Goal: Information Seeking & Learning: Learn about a topic

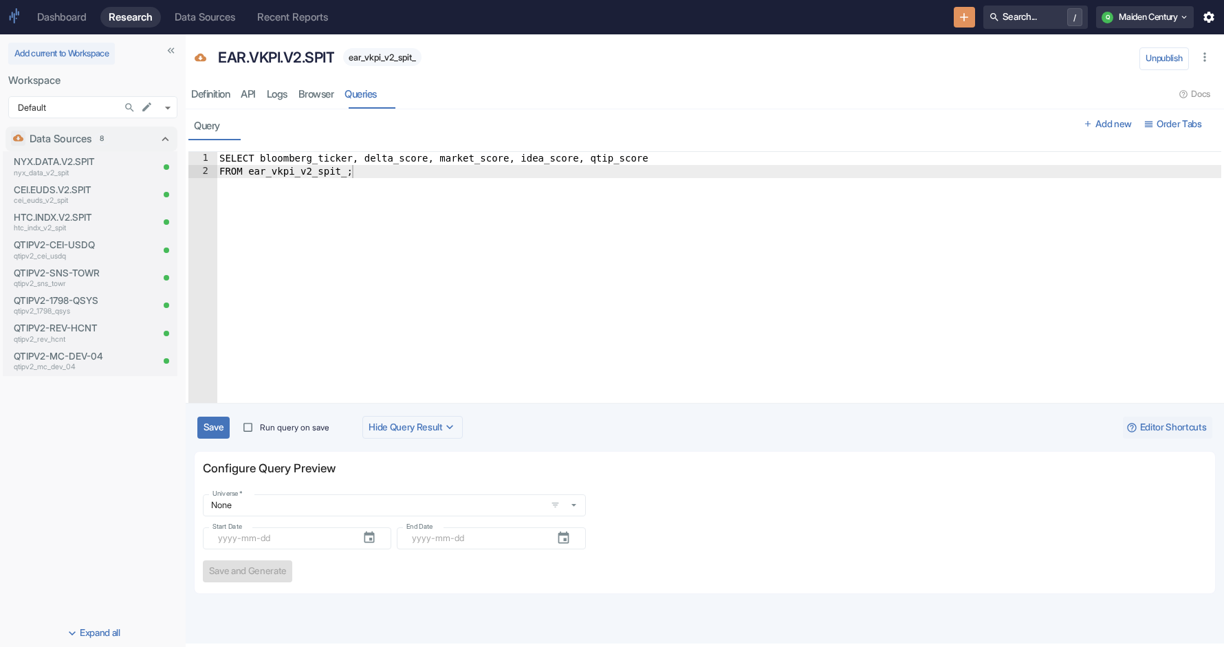
type textarea "FROM ear_vkpi_v2_spit_;"
click at [405, 169] on div "SELECT bloomberg_ticker, delta_score, market_score, idea_score, qtip_score FROM…" at bounding box center [719, 296] width 1004 height 289
click at [962, 12] on icon "New Resource" at bounding box center [964, 17] width 14 height 14
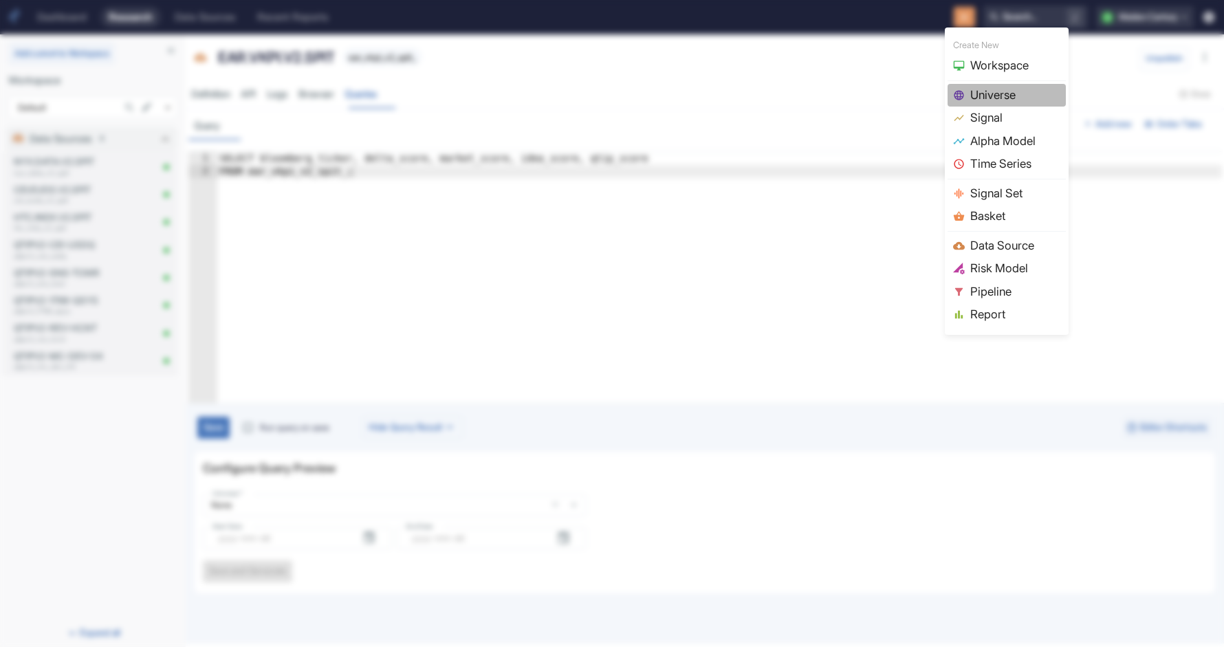
click at [1014, 99] on span "Universe" at bounding box center [1015, 96] width 90 height 18
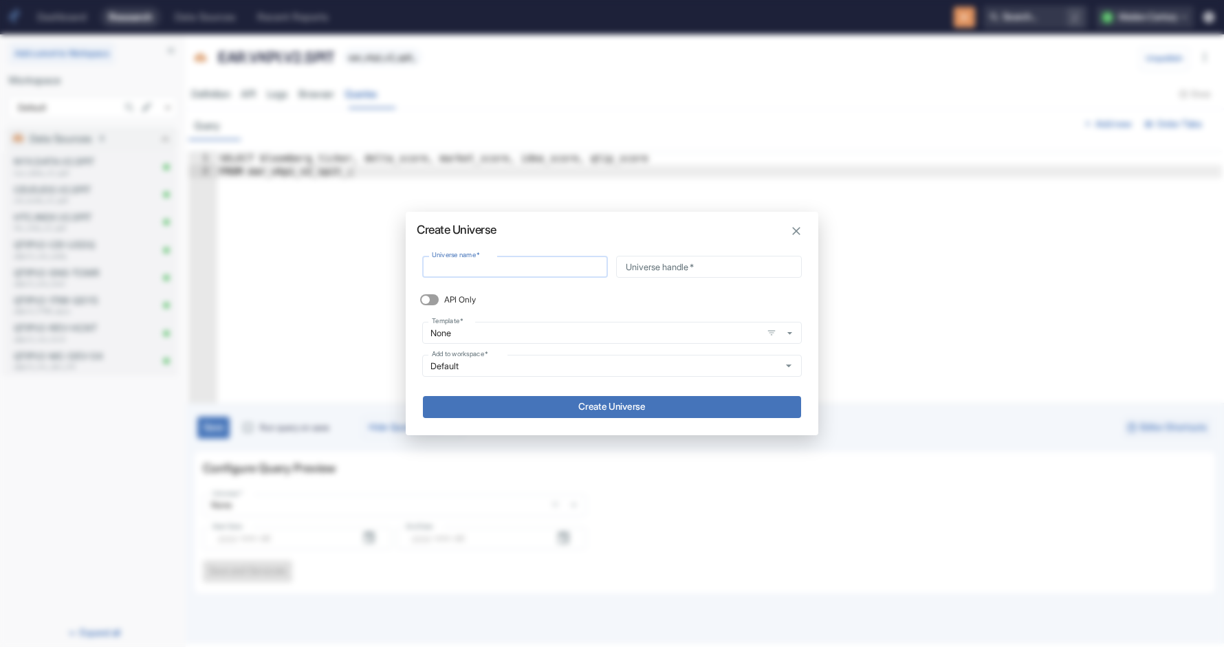
click at [463, 269] on input "Universe name   *" at bounding box center [515, 267] width 186 height 22
click at [802, 225] on icon "button" at bounding box center [796, 231] width 14 height 14
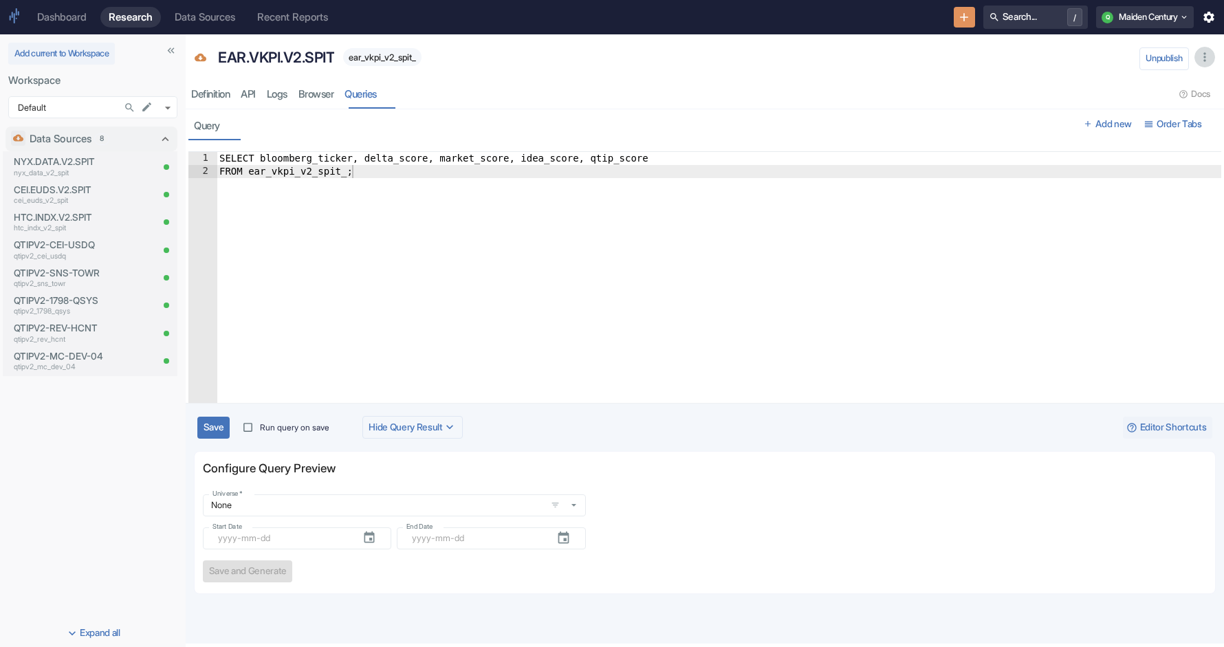
click at [1206, 65] on button "button" at bounding box center [1204, 57] width 21 height 21
click at [818, 150] on div at bounding box center [704, 146] width 1033 height 12
click at [405, 57] on span "ear_vkpi_v2_spit_" at bounding box center [382, 57] width 78 height 10
click at [241, 91] on link "API" at bounding box center [248, 94] width 26 height 28
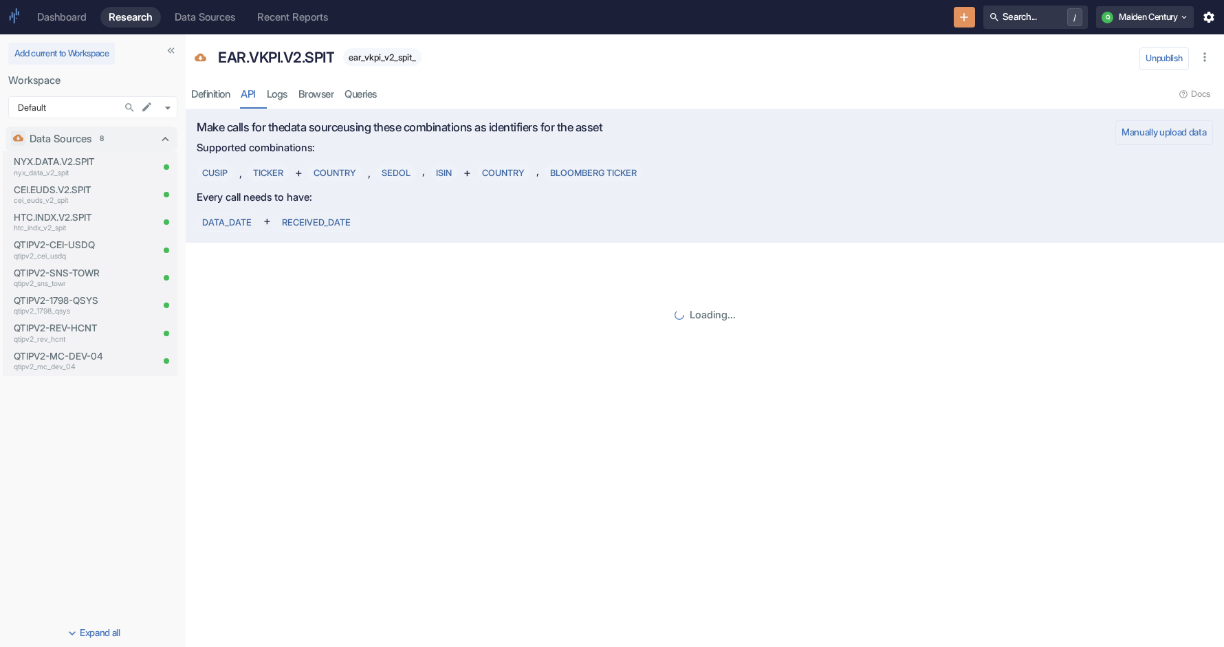
click at [402, 65] on div "ear_vkpi_v2_spit_" at bounding box center [382, 57] width 78 height 18
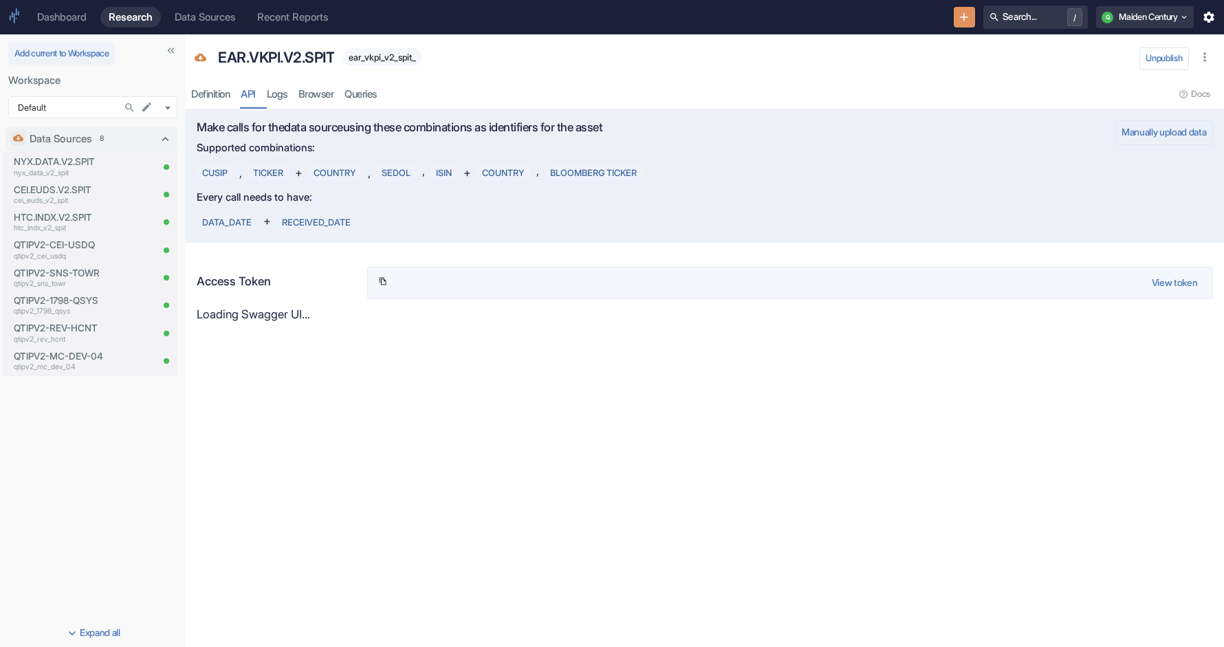
click at [402, 54] on span "ear_vkpi_v2_spit_" at bounding box center [382, 57] width 78 height 10
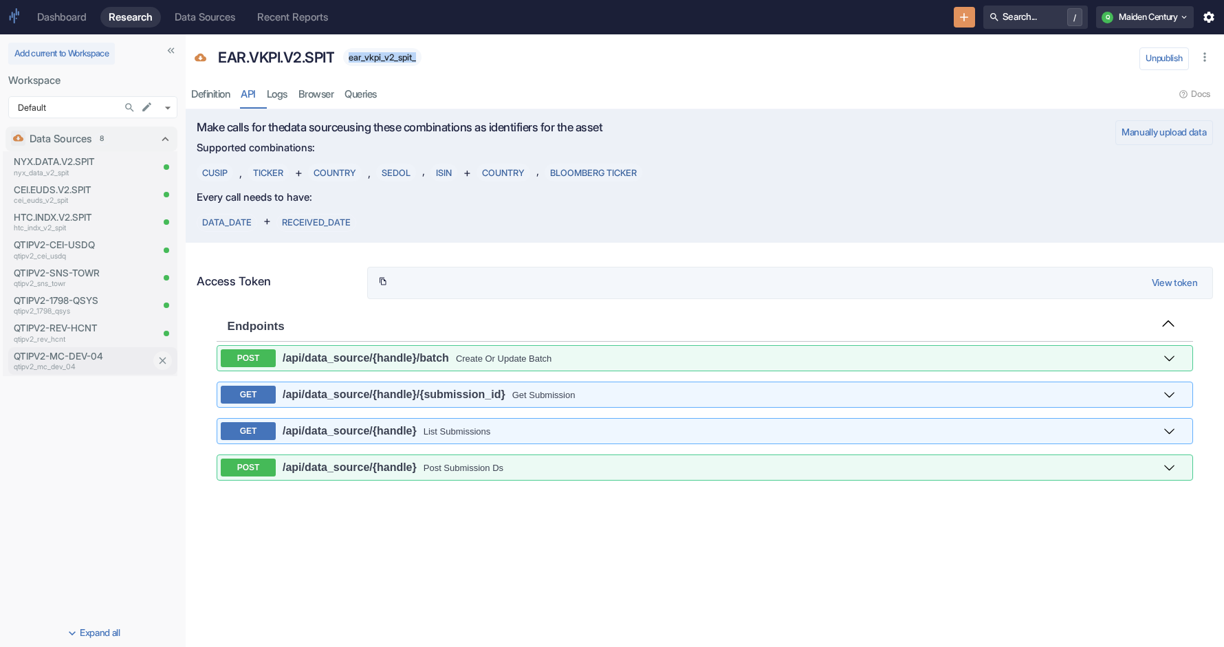
click at [109, 359] on p "QTIPV2-MC-DEV-04" at bounding box center [82, 356] width 137 height 14
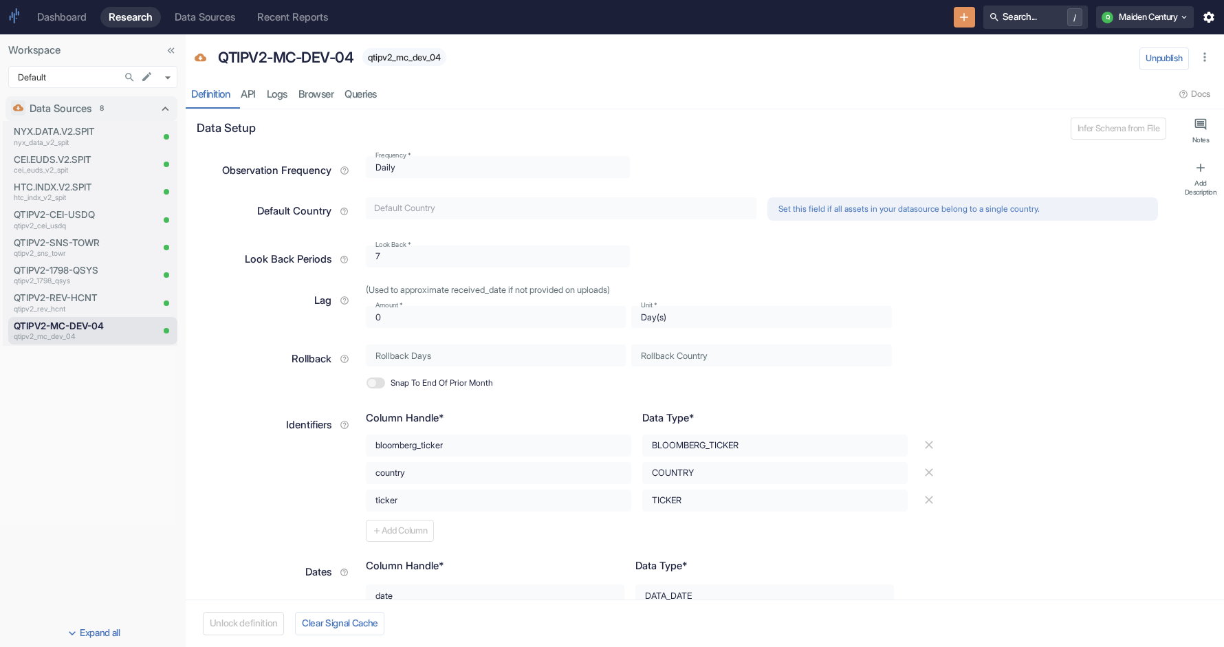
click at [708, 63] on div "QTIPV2-MC-DEV-04 qtipv2_mc_dev_04" at bounding box center [673, 57] width 922 height 29
click at [1206, 54] on icon "button" at bounding box center [1205, 57] width 14 height 14
click at [991, 89] on div "resource tabs" at bounding box center [778, 94] width 792 height 28
click at [116, 327] on p "QTIPV2-MC-DEV-04" at bounding box center [82, 326] width 137 height 14
click at [306, 60] on p "QTIPV2-MC-DEV-04" at bounding box center [285, 58] width 135 height 22
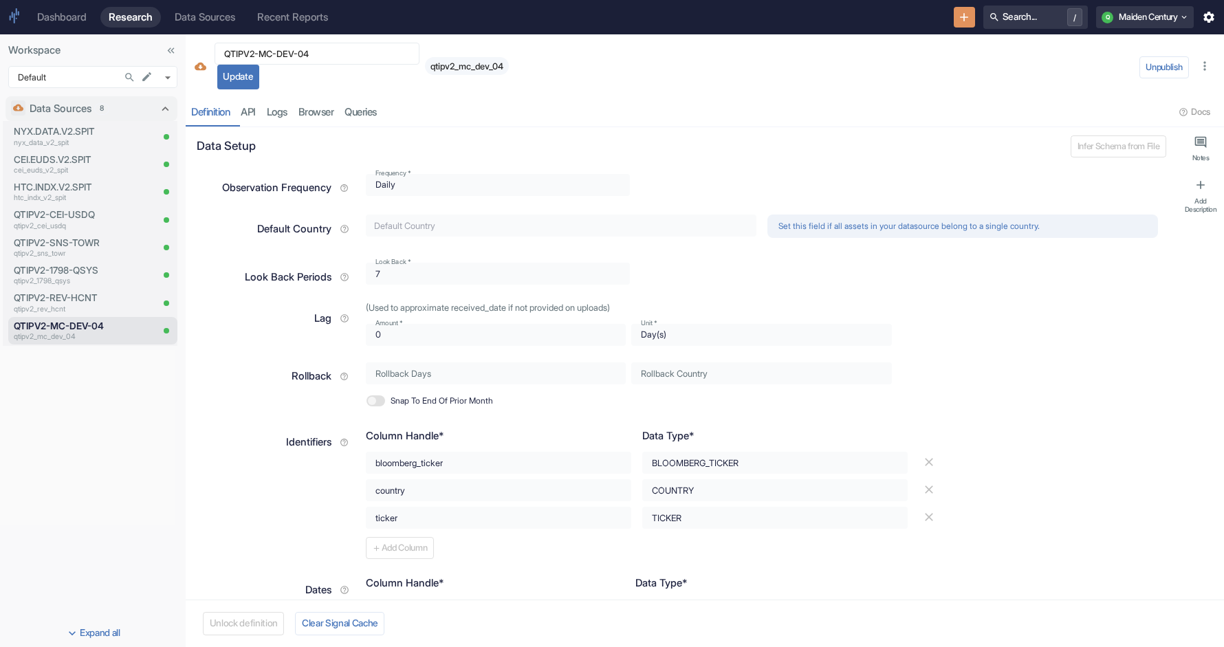
click at [380, 88] on div "QTIPV2-MC-DEV-04 ​ Update" at bounding box center [316, 66] width 205 height 47
click at [248, 91] on div "QTIPV2-MC-DEV-04 ​ Update qtipv2_mc_dev_04 Unpublish" at bounding box center [702, 63] width 1044 height 58
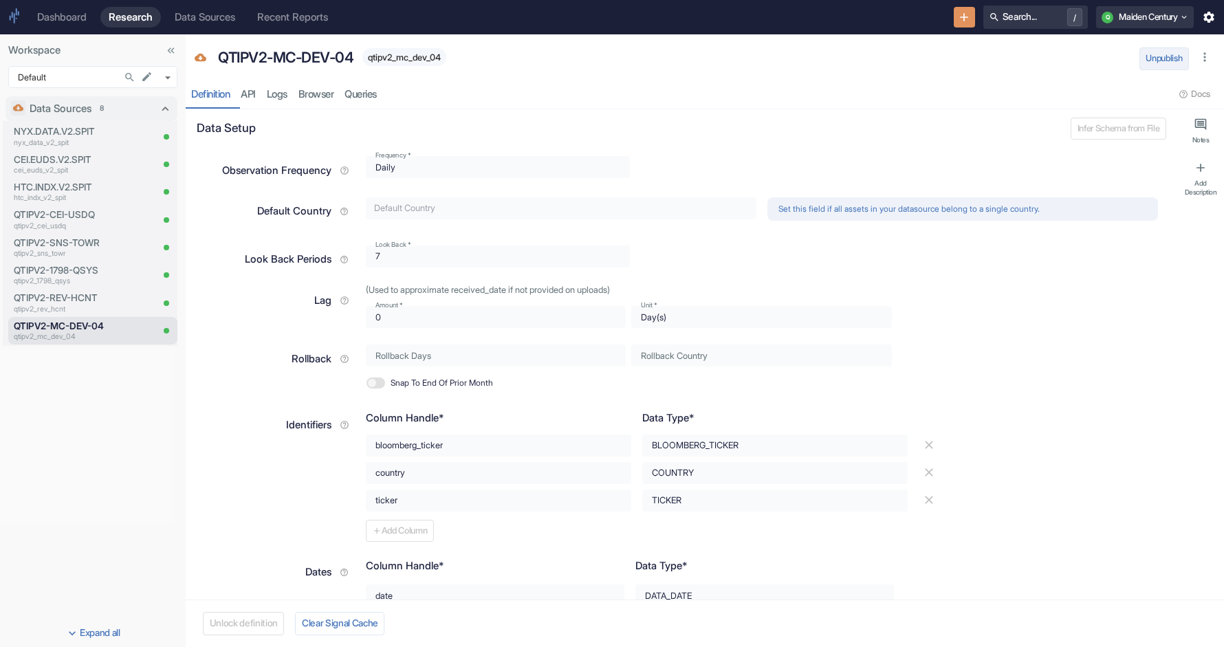
click at [1181, 58] on button "Unpublish" at bounding box center [1163, 58] width 49 height 22
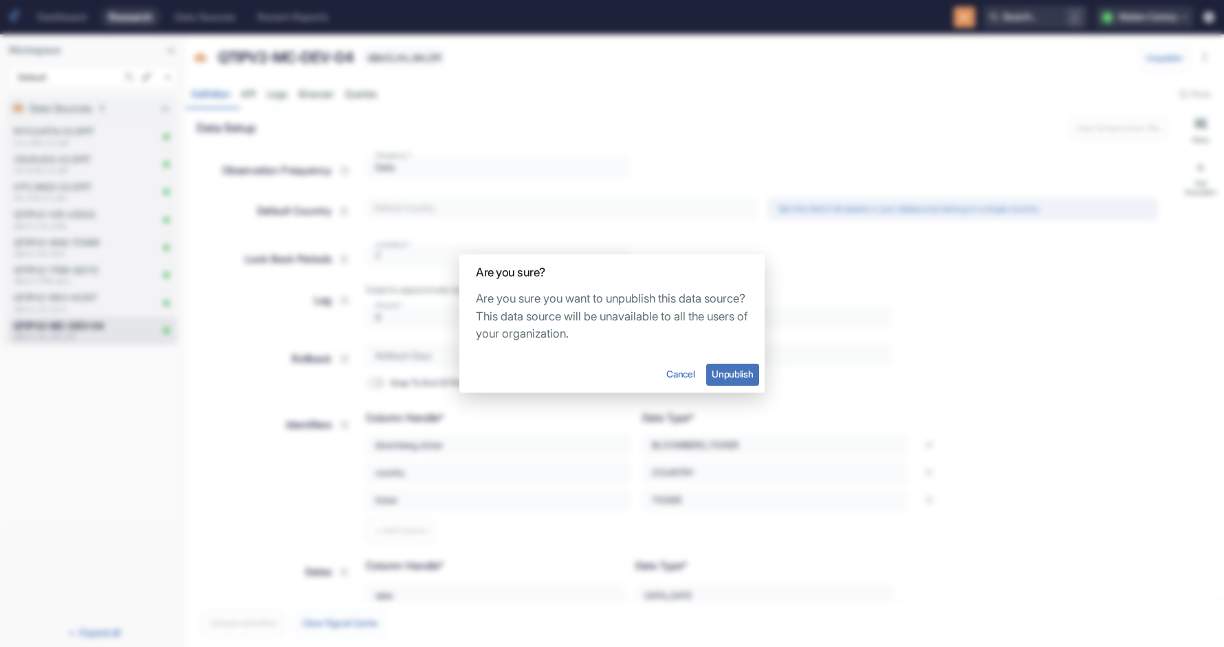
click at [686, 378] on button "Cancel" at bounding box center [681, 374] width 40 height 25
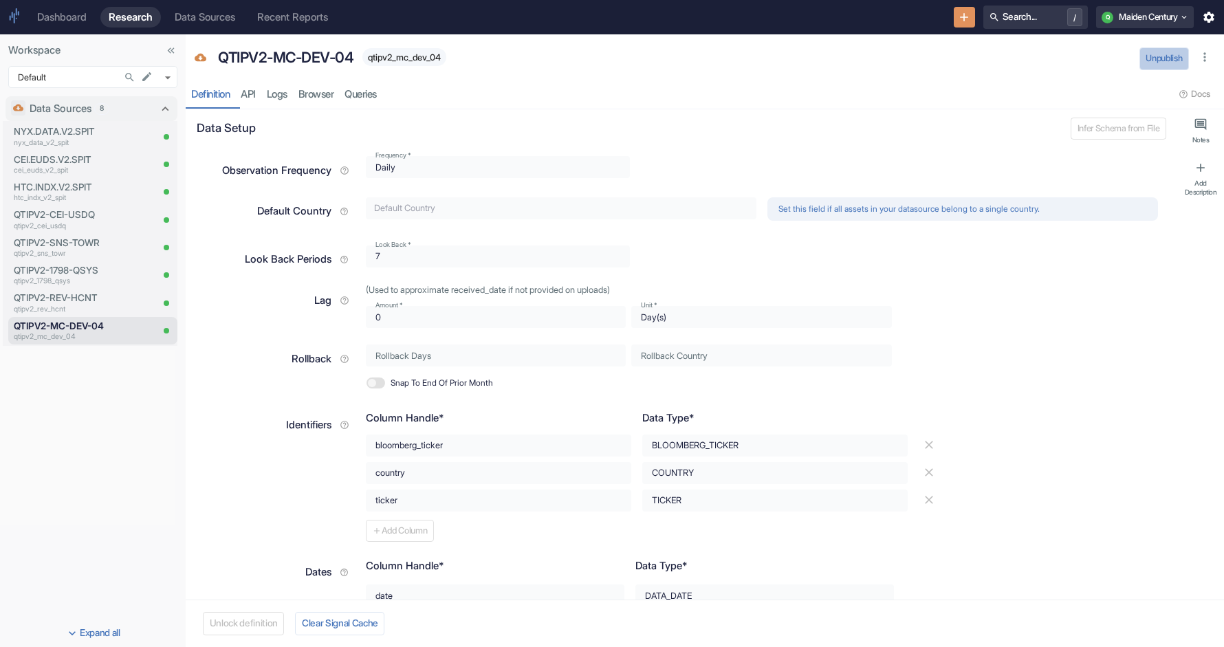
click at [1161, 64] on button "Unpublish" at bounding box center [1163, 58] width 49 height 22
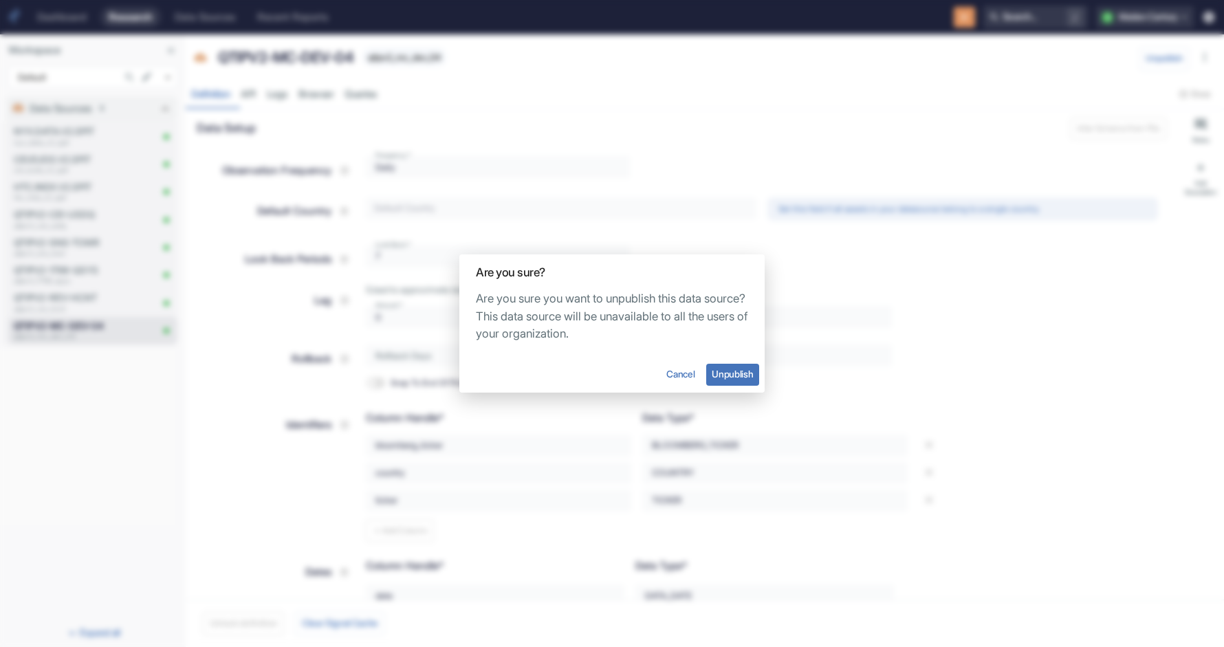
click at [726, 382] on button "Unpublish" at bounding box center [732, 375] width 53 height 22
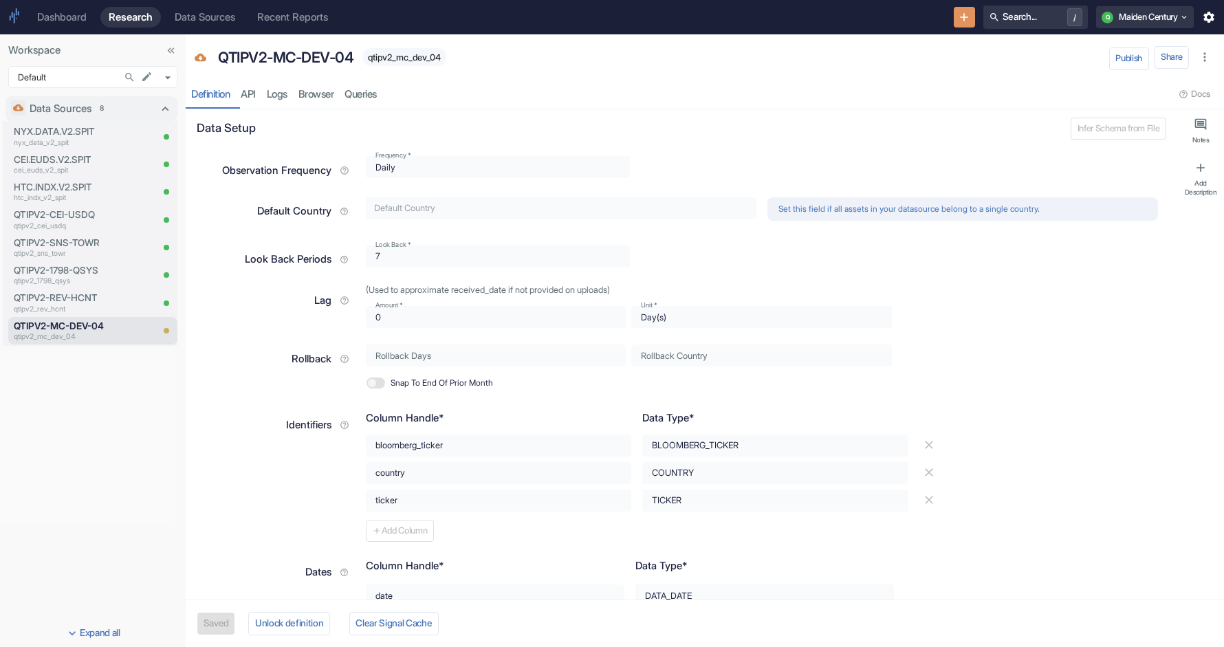
scroll to position [355, 0]
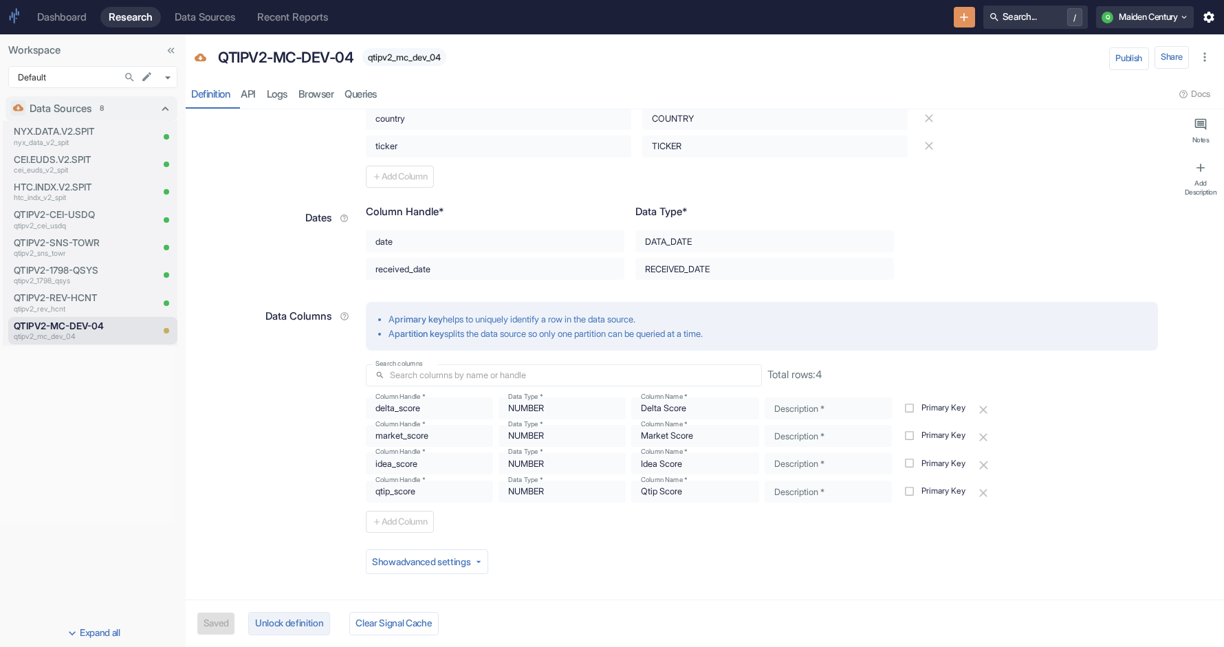
click at [274, 624] on button "Unlock definition" at bounding box center [288, 623] width 81 height 23
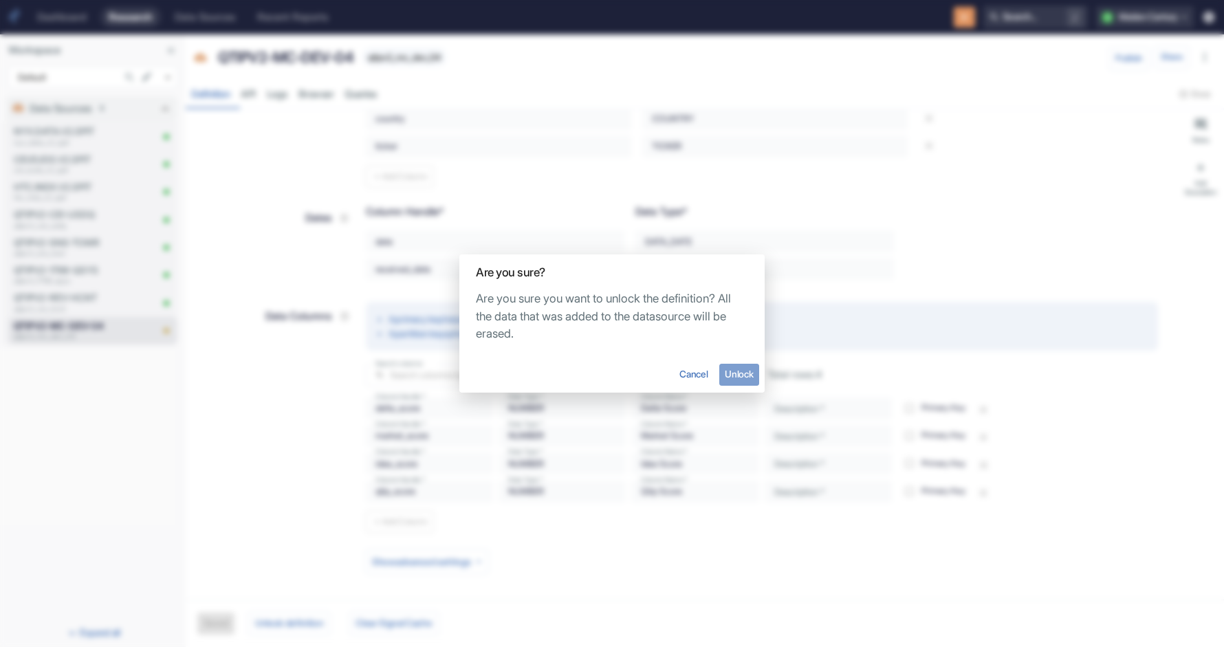
click at [751, 366] on button "Unlock" at bounding box center [739, 375] width 40 height 22
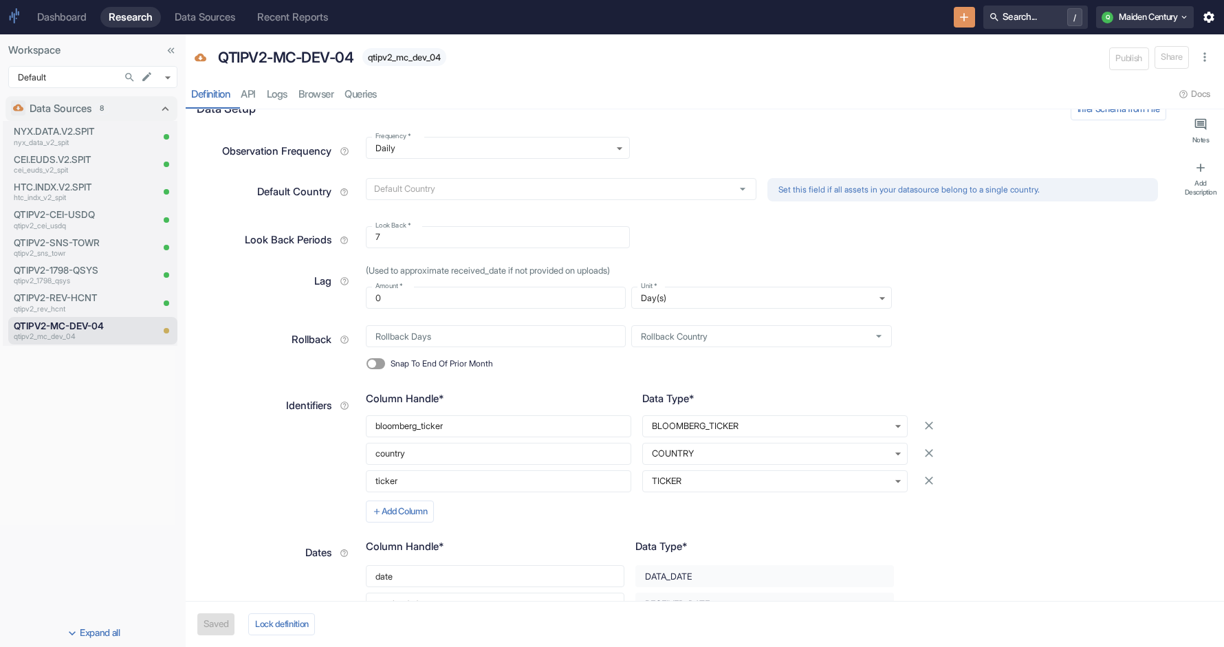
scroll to position [0, 0]
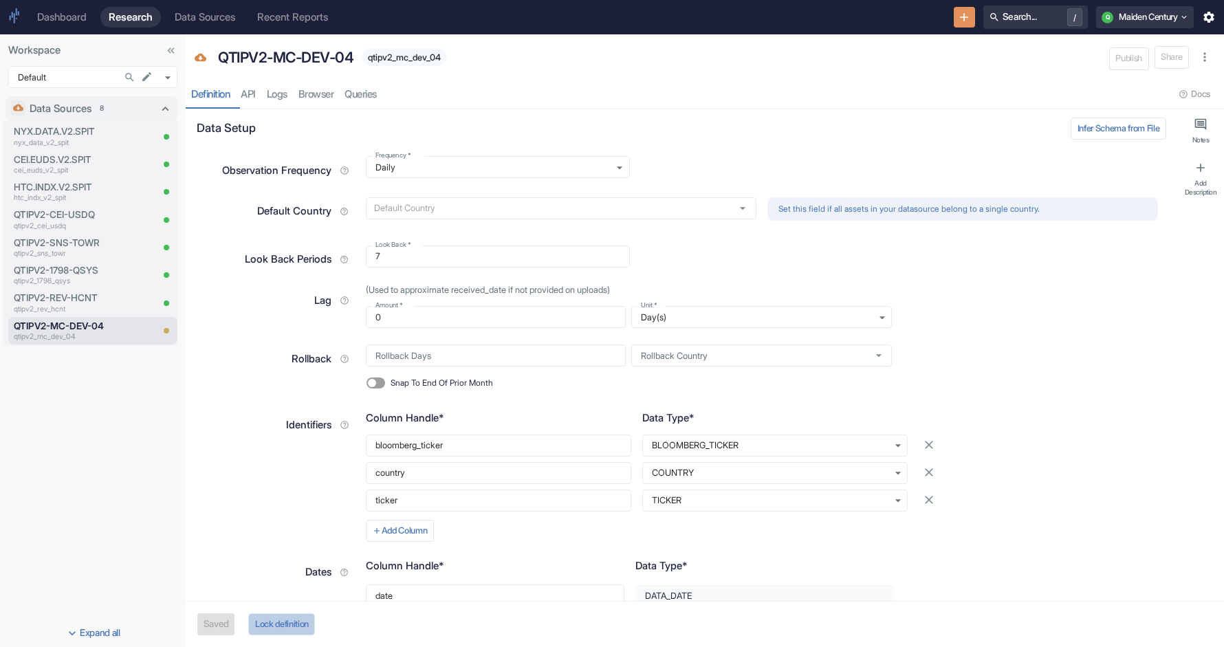
click at [289, 619] on button "Lock definition" at bounding box center [281, 624] width 67 height 22
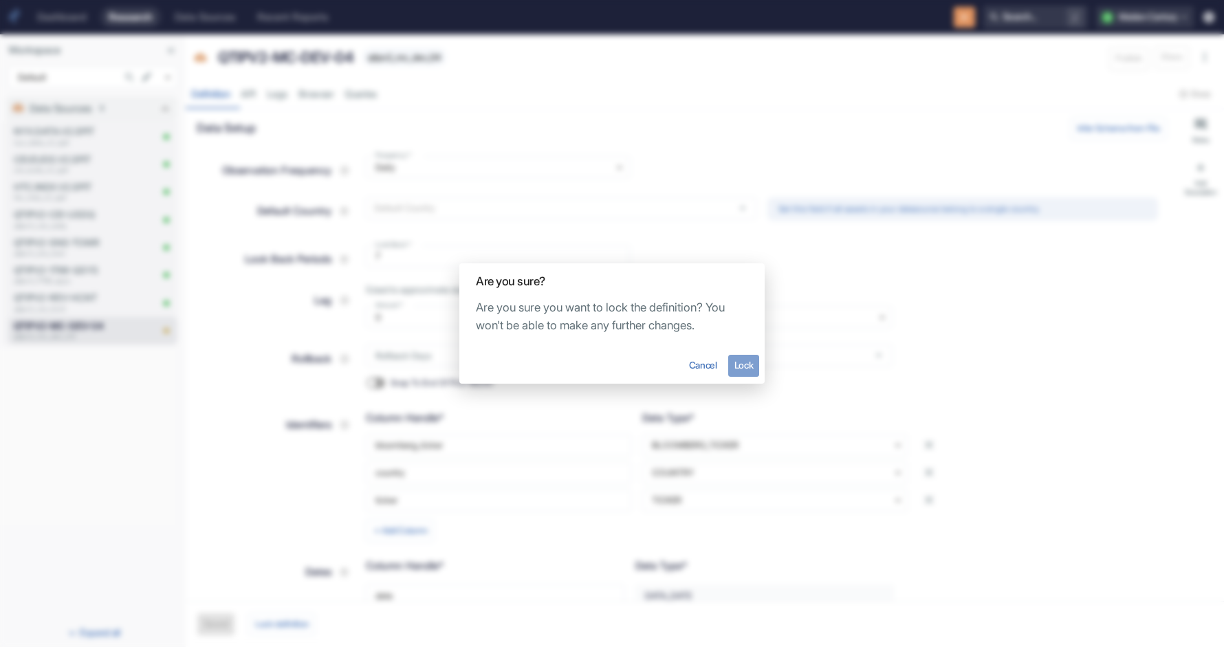
click at [743, 364] on button "Lock" at bounding box center [743, 366] width 31 height 22
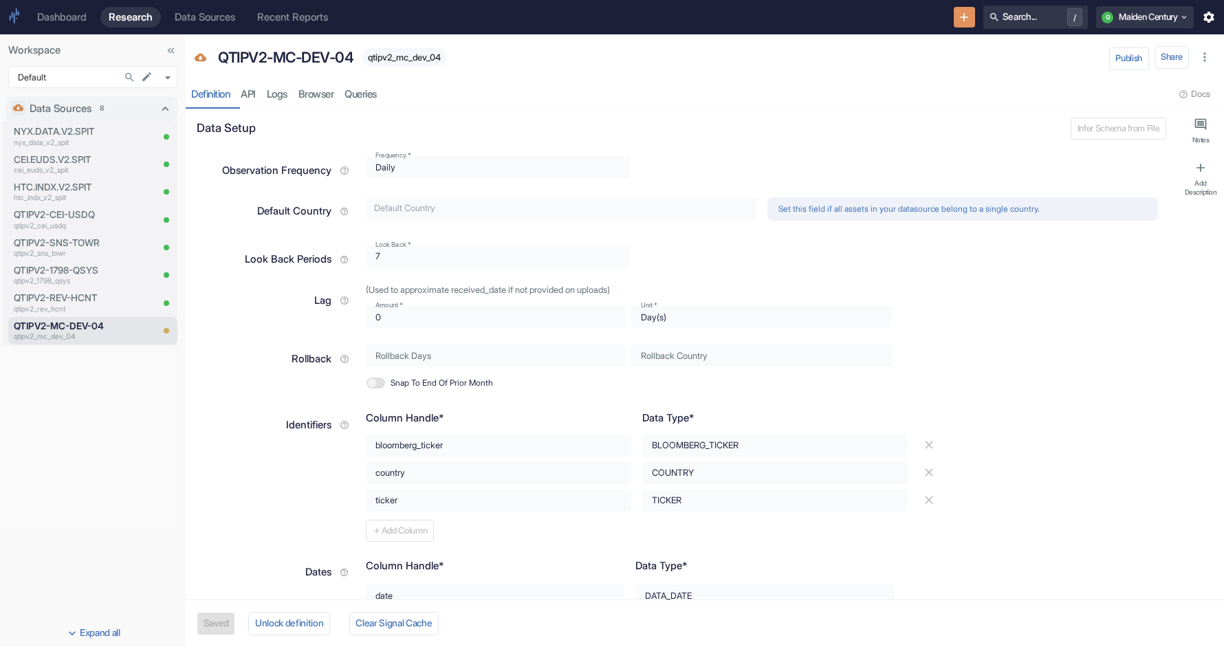
click at [1213, 55] on button "button" at bounding box center [1204, 57] width 21 height 21
click at [970, 93] on div "resource tabs" at bounding box center [778, 94] width 792 height 28
click at [1109, 64] on button "Publish" at bounding box center [1129, 58] width 40 height 22
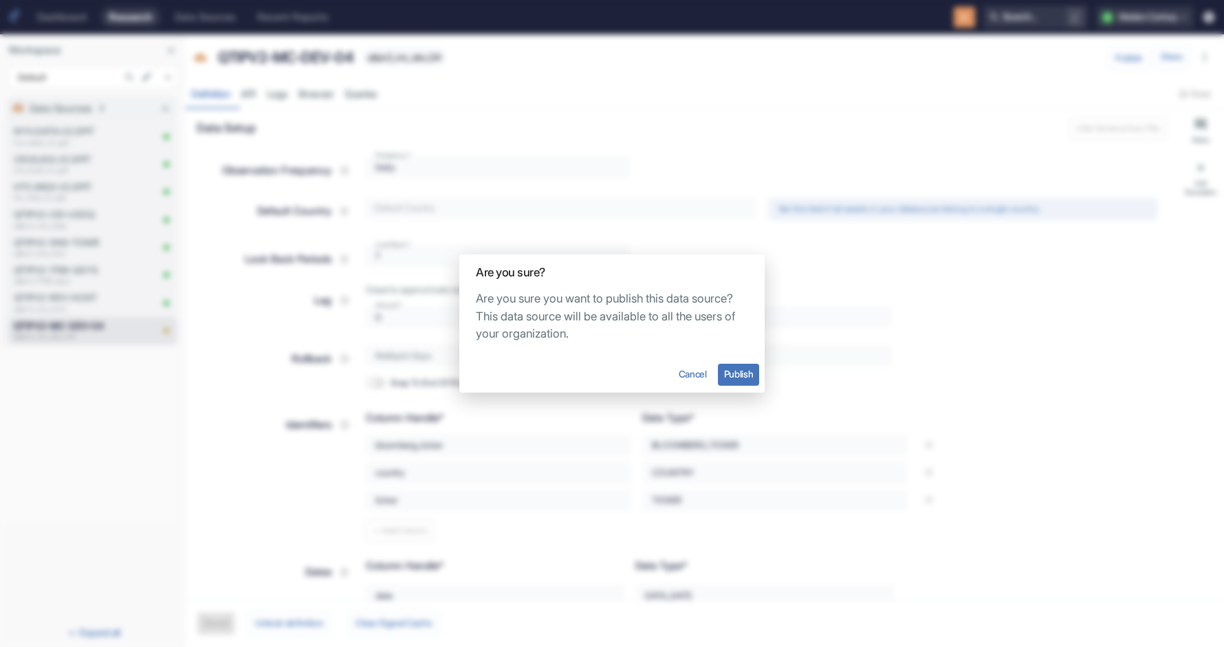
click at [727, 373] on button "Publish" at bounding box center [738, 375] width 41 height 22
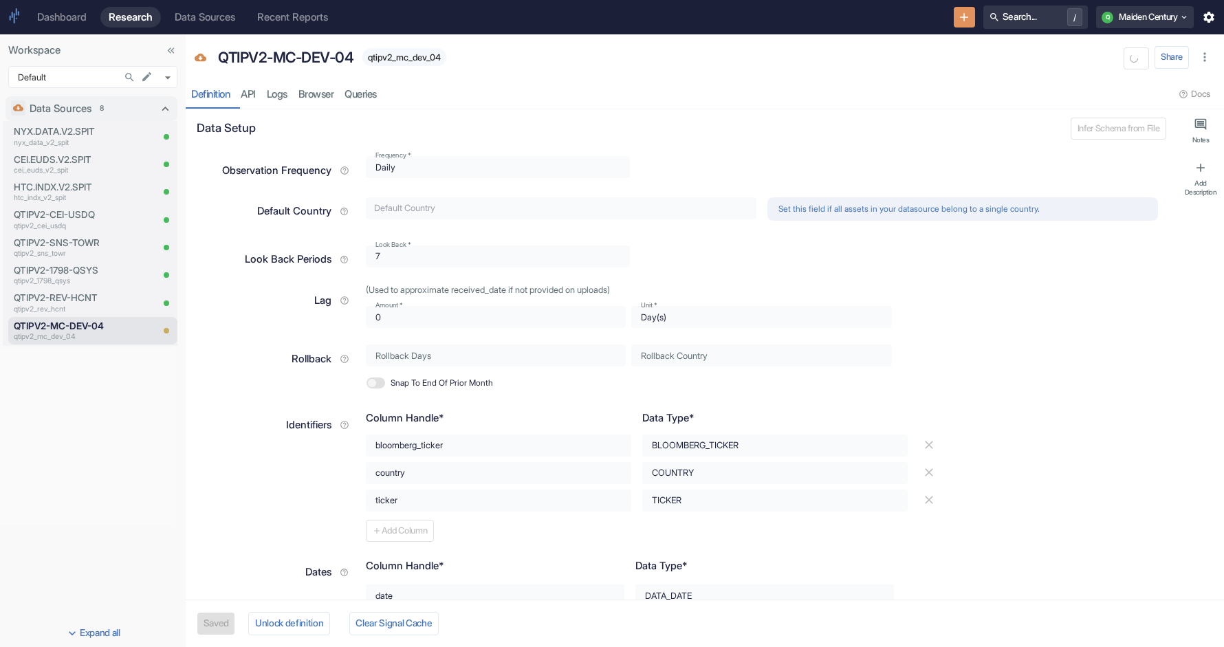
type textarea "x"
click at [333, 96] on link "Browser" at bounding box center [316, 94] width 47 height 28
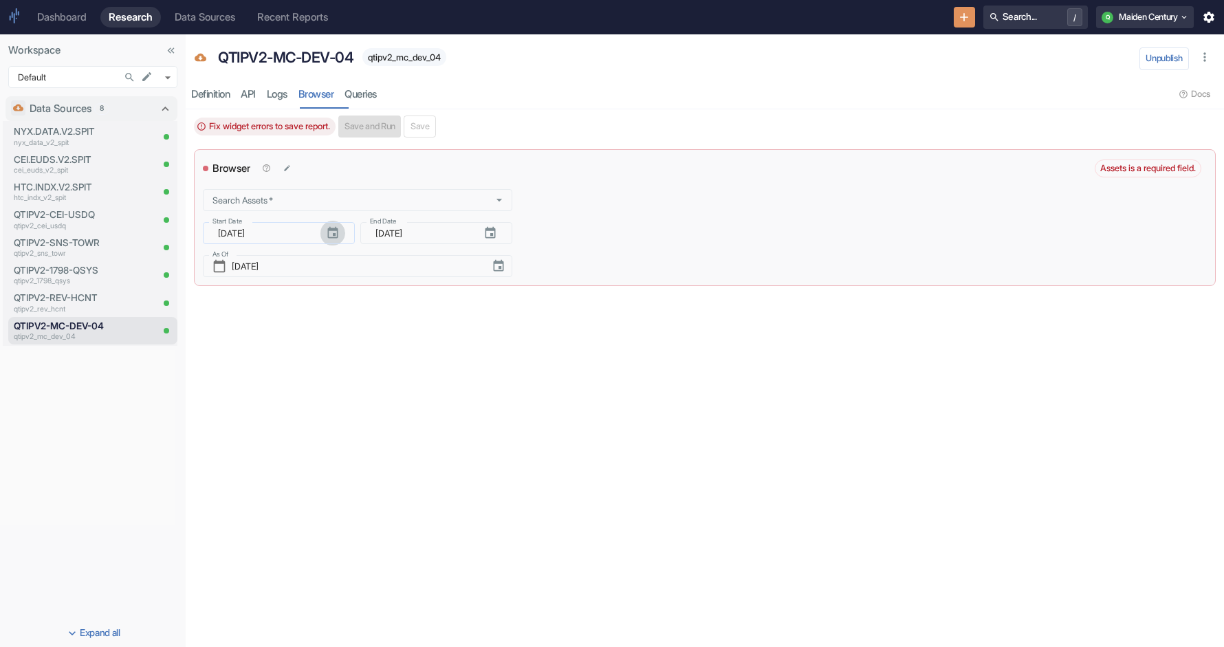
click at [330, 229] on icon "button" at bounding box center [332, 233] width 10 height 12
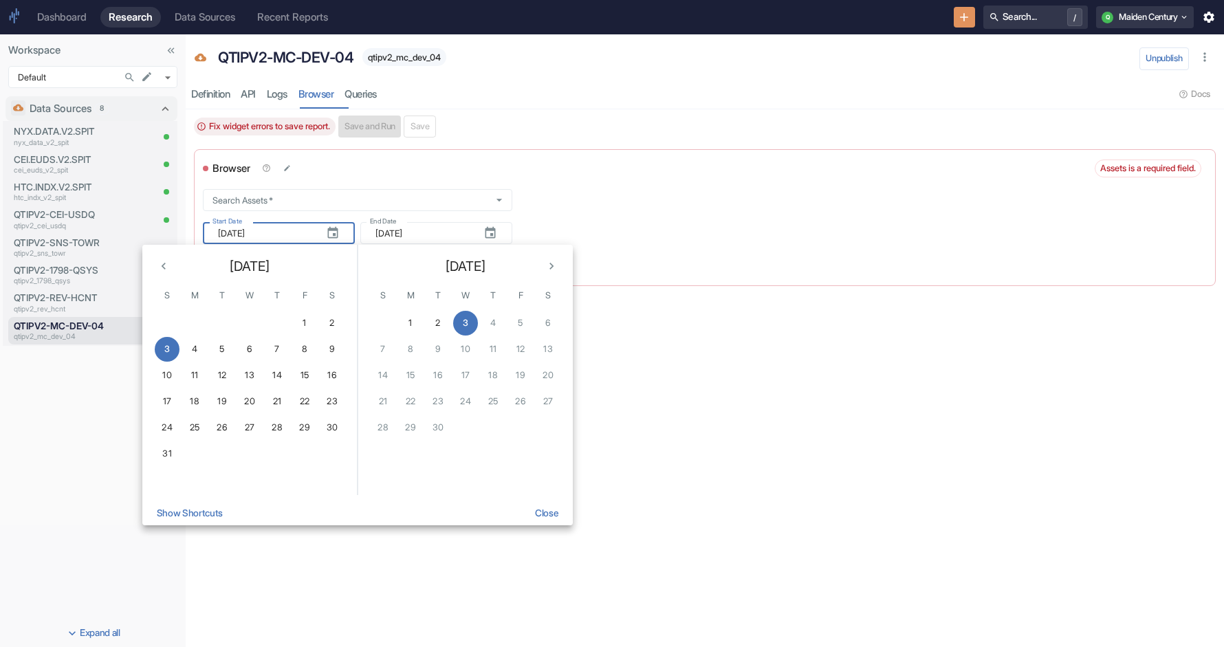
click at [164, 270] on icon "Previous month" at bounding box center [164, 266] width 14 height 14
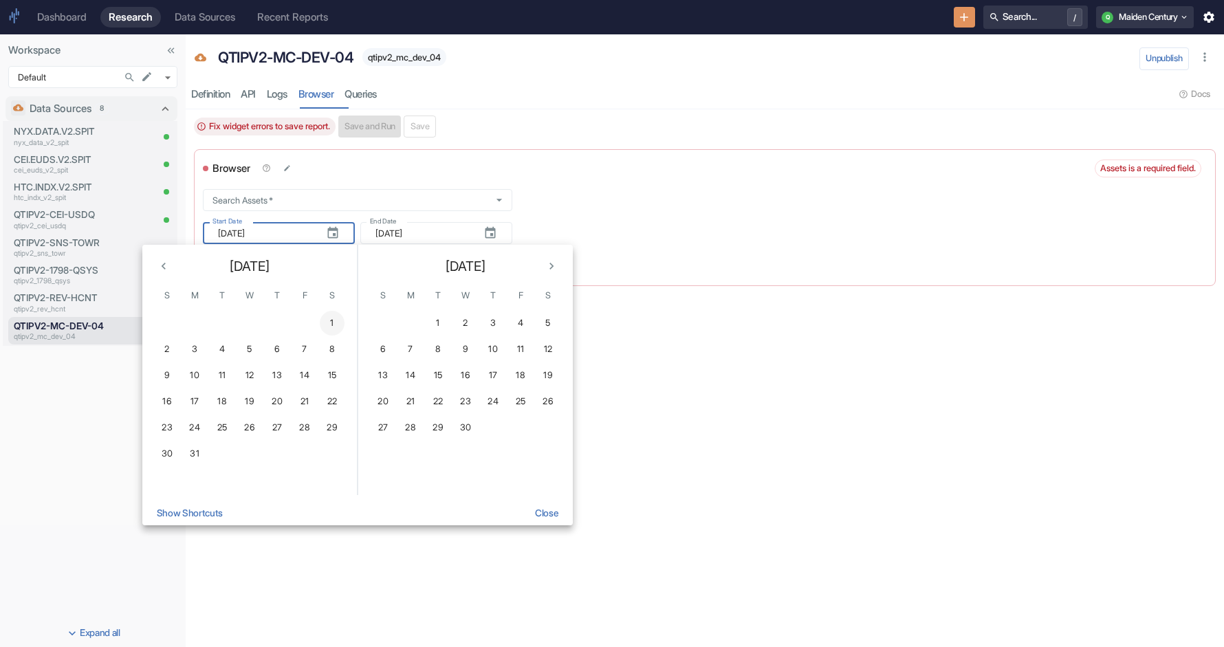
click at [340, 327] on button "1" at bounding box center [332, 323] width 25 height 25
type input "[DATE]"
click at [466, 327] on button "3" at bounding box center [465, 323] width 25 height 25
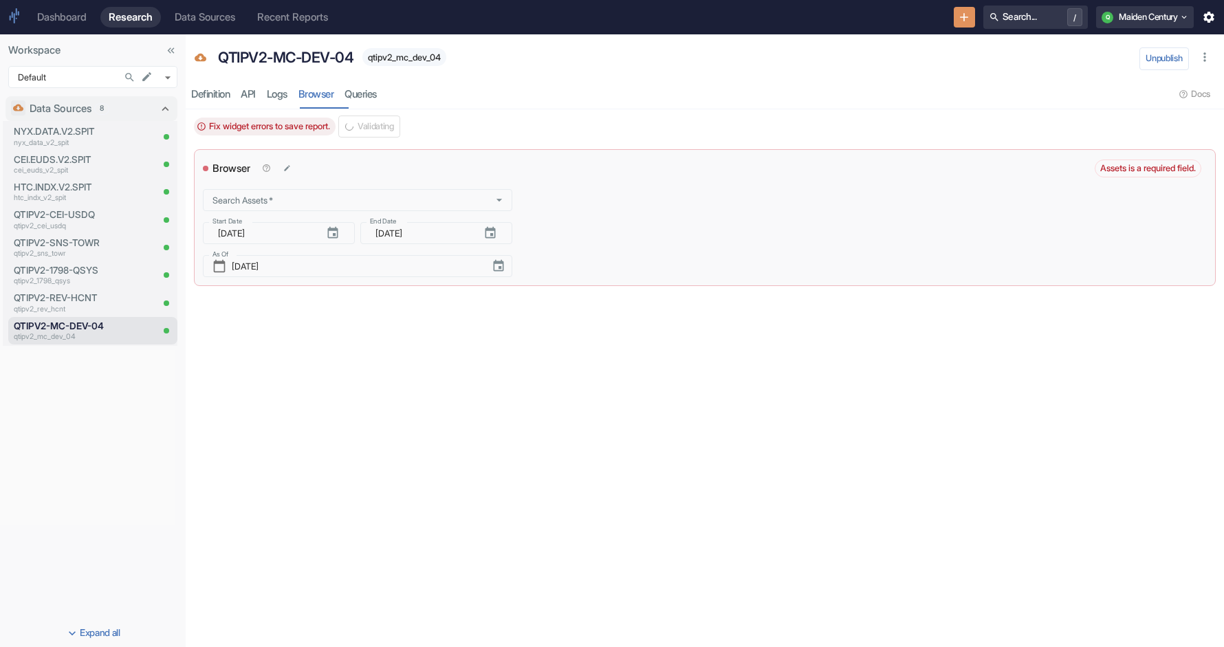
click at [672, 163] on div "Browser" at bounding box center [649, 168] width 892 height 21
click at [490, 232] on icon "button" at bounding box center [490, 233] width 14 height 14
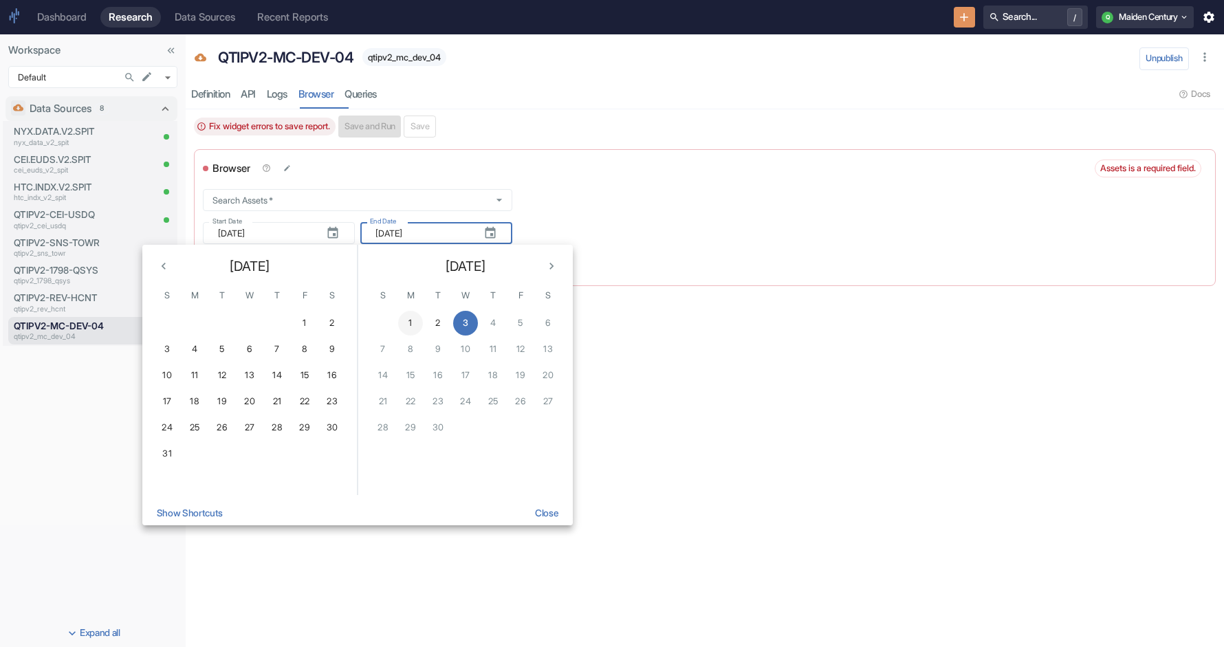
click at [410, 322] on button "1" at bounding box center [410, 323] width 25 height 25
type input "[DATE]"
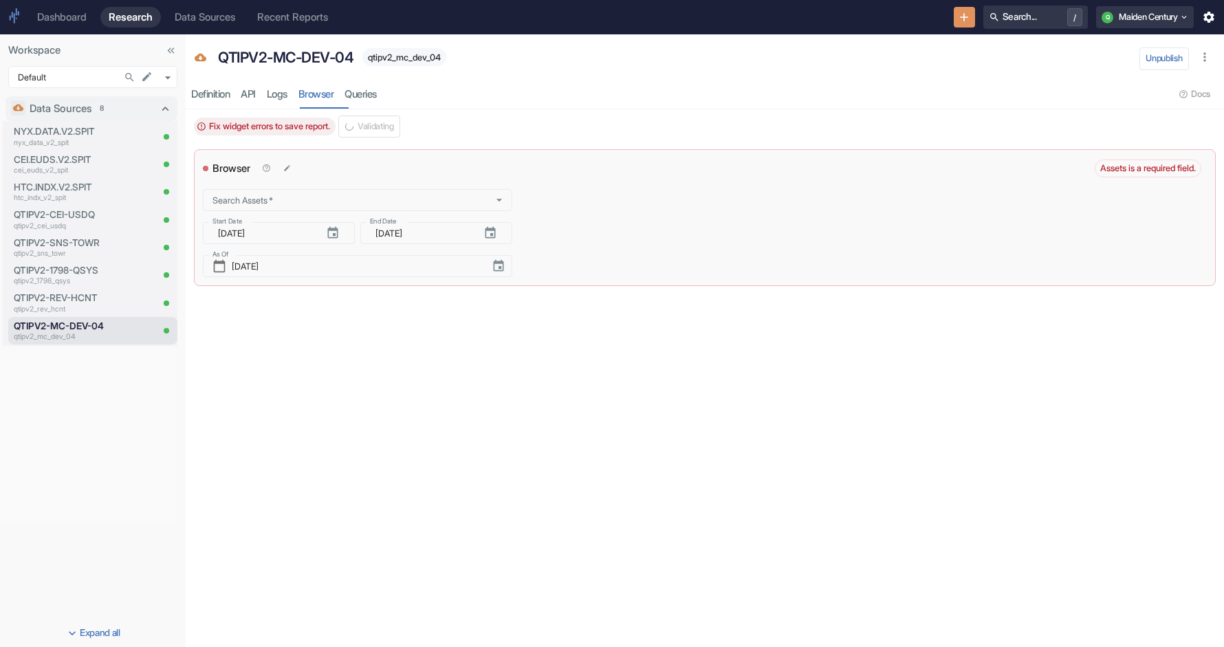
click at [632, 210] on div "Search Assets   * Search Assets   * Start Date ​ [DATE] Start Date End Date ​ […" at bounding box center [512, 227] width 619 height 99
click at [298, 135] on div "Fix widget errors to save report. Save and Run Save" at bounding box center [315, 126] width 242 height 22
click at [520, 195] on div "Search Assets   * Search Assets   * Start Date ​ [DATE] Start Date End Date ​ […" at bounding box center [512, 227] width 619 height 99
click at [310, 199] on body "Dashboard Research Data Sources Recent Reports Search... / Q Maiden Century Wor…" at bounding box center [612, 323] width 1224 height 647
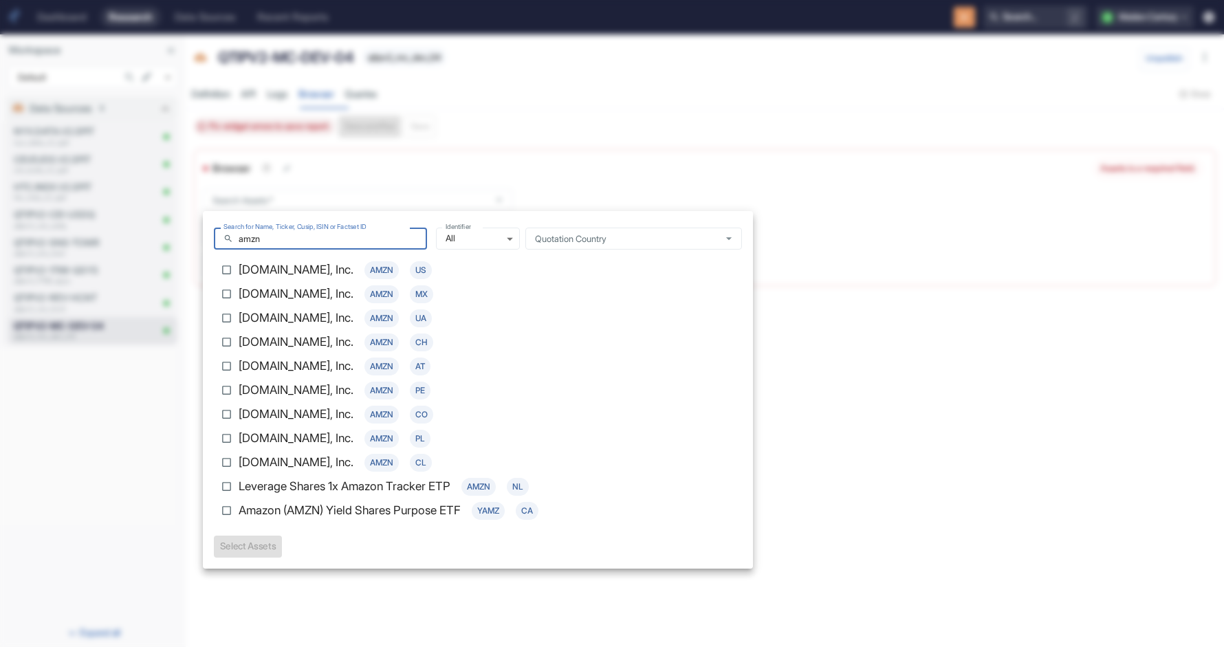
type input "amzn"
click at [316, 274] on p "[DOMAIN_NAME], Inc." at bounding box center [296, 270] width 115 height 18
click at [239, 274] on input "[DOMAIN_NAME], Inc. AMZN US" at bounding box center [226, 270] width 24 height 24
checkbox input "true"
click at [258, 521] on label "Amazon (AMZN) Yield Shares Purpose ETF YAMZ CA" at bounding box center [468, 510] width 508 height 24
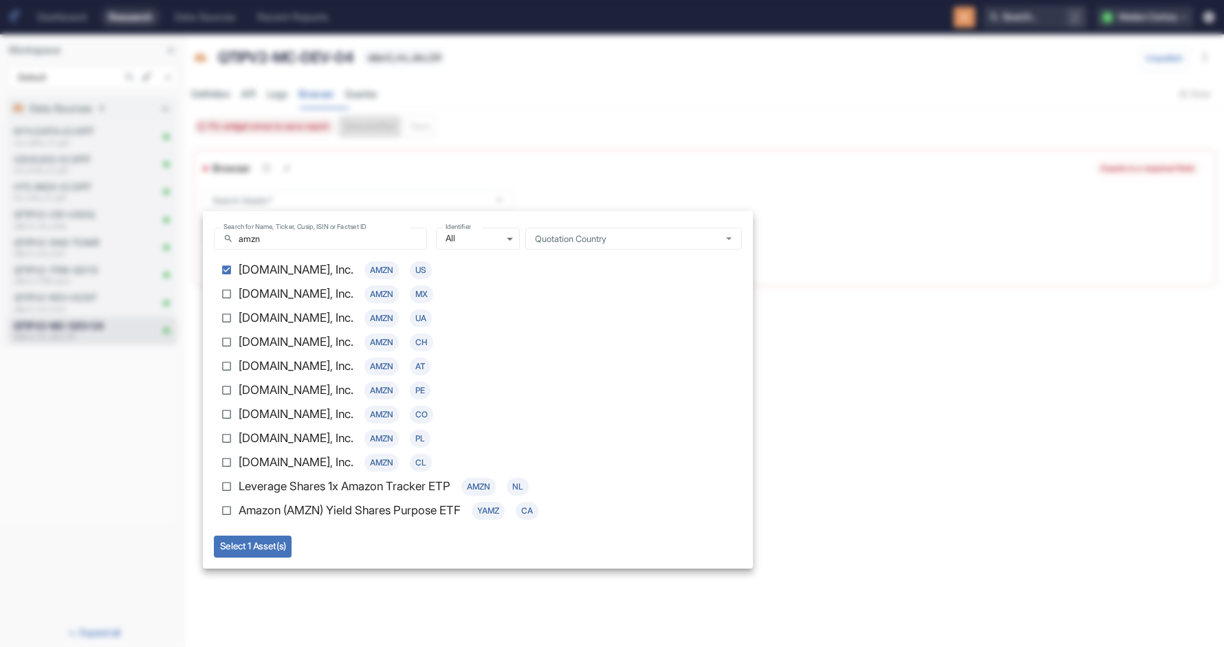
click at [239, 521] on input "Amazon (AMZN) Yield Shares Purpose ETF YAMZ CA" at bounding box center [226, 510] width 24 height 24
click at [260, 509] on p "Amazon (AMZN) Yield Shares Purpose ETF" at bounding box center [350, 511] width 222 height 18
click at [239, 509] on input "Amazon (AMZN) Yield Shares Purpose ETF YAMZ CA" at bounding box center [226, 510] width 24 height 24
checkbox input "false"
click at [256, 536] on button "Select 1 Asset(s)" at bounding box center [253, 547] width 78 height 22
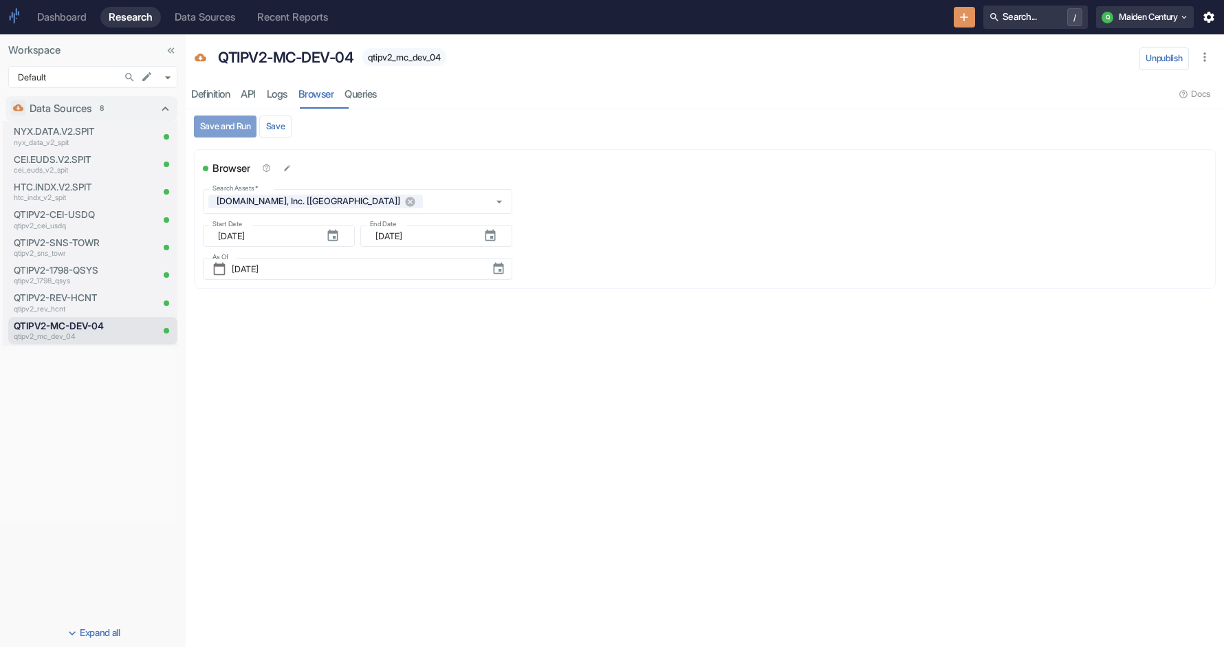
click at [234, 130] on button "Save and Run" at bounding box center [225, 126] width 63 height 22
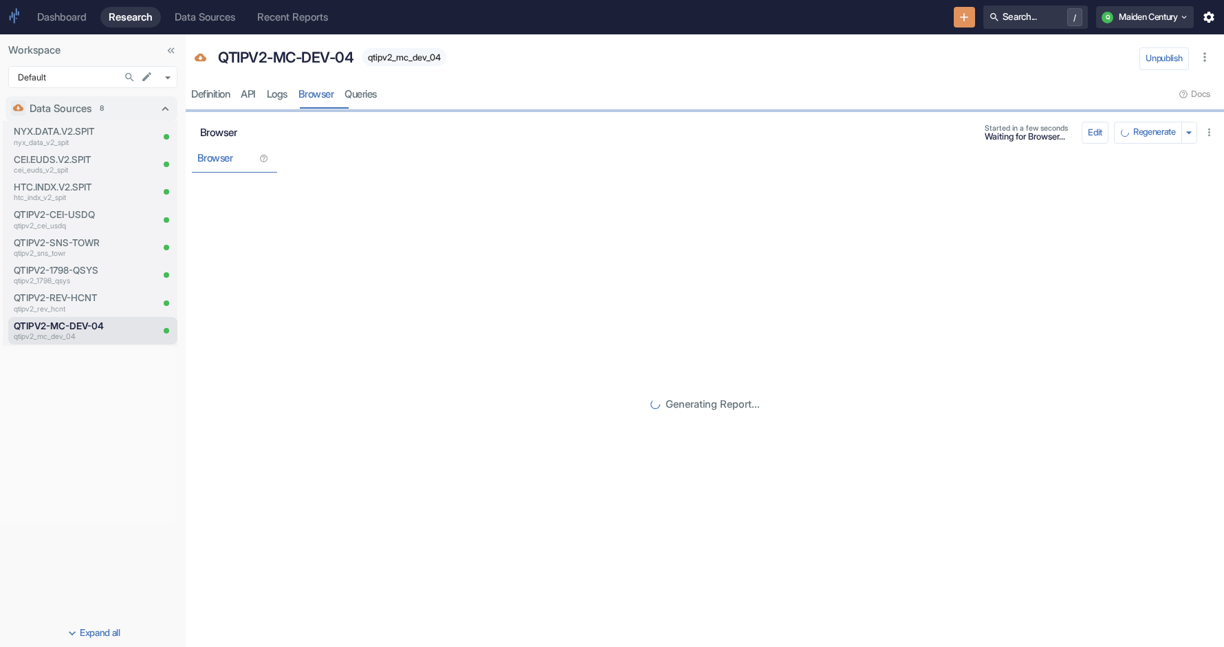
click at [1214, 135] on icon "button" at bounding box center [1209, 132] width 12 height 12
click at [870, 137] on div at bounding box center [612, 323] width 1224 height 647
click at [1205, 10] on icon "button" at bounding box center [1209, 17] width 14 height 14
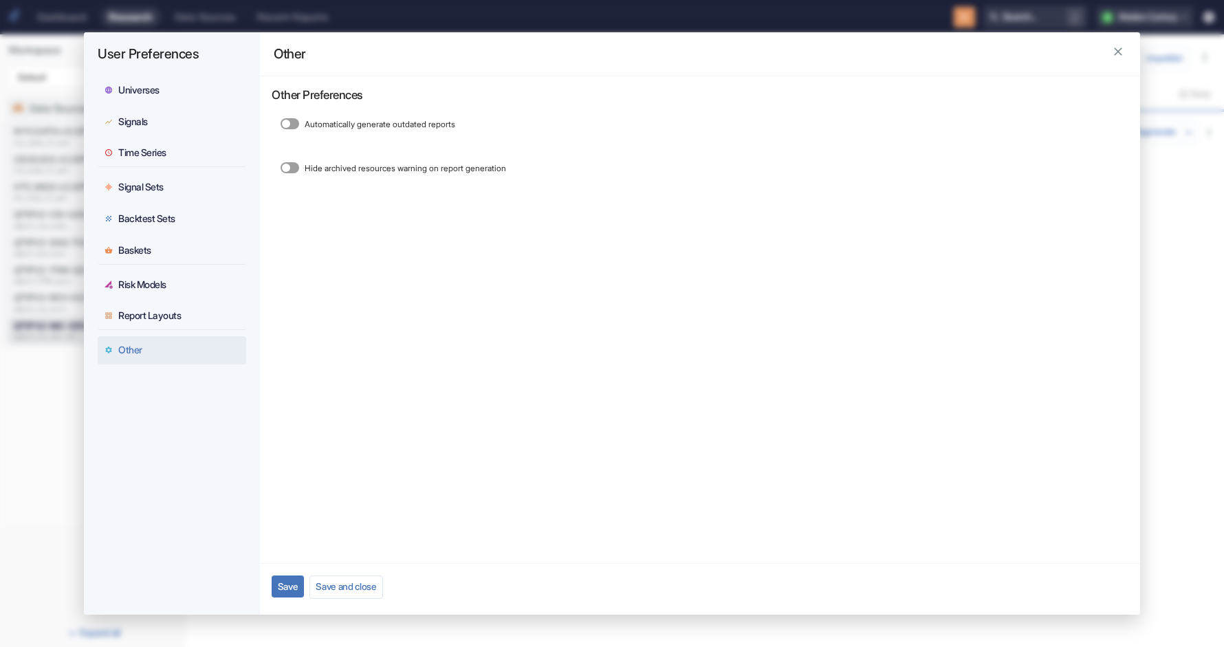
click at [1208, 12] on div "User Preferences Universes Signals Time Series Signal Sets Backtest Sets Basket…" at bounding box center [612, 323] width 1224 height 647
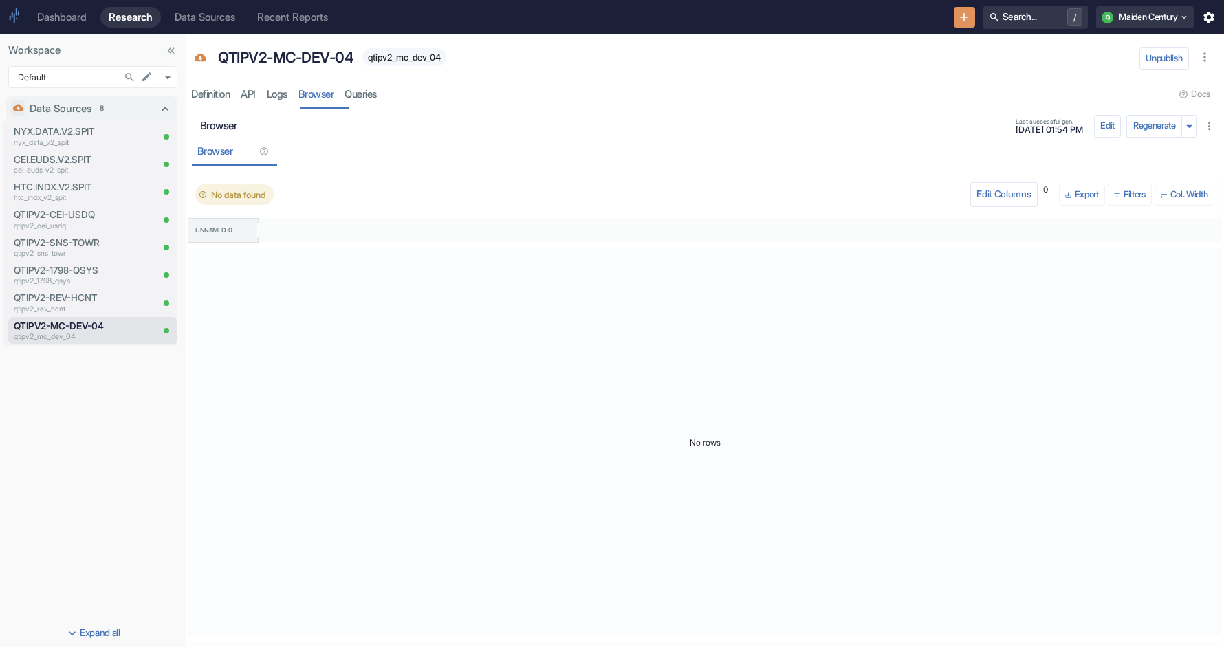
click at [1208, 12] on icon "button" at bounding box center [1208, 17] width 11 height 11
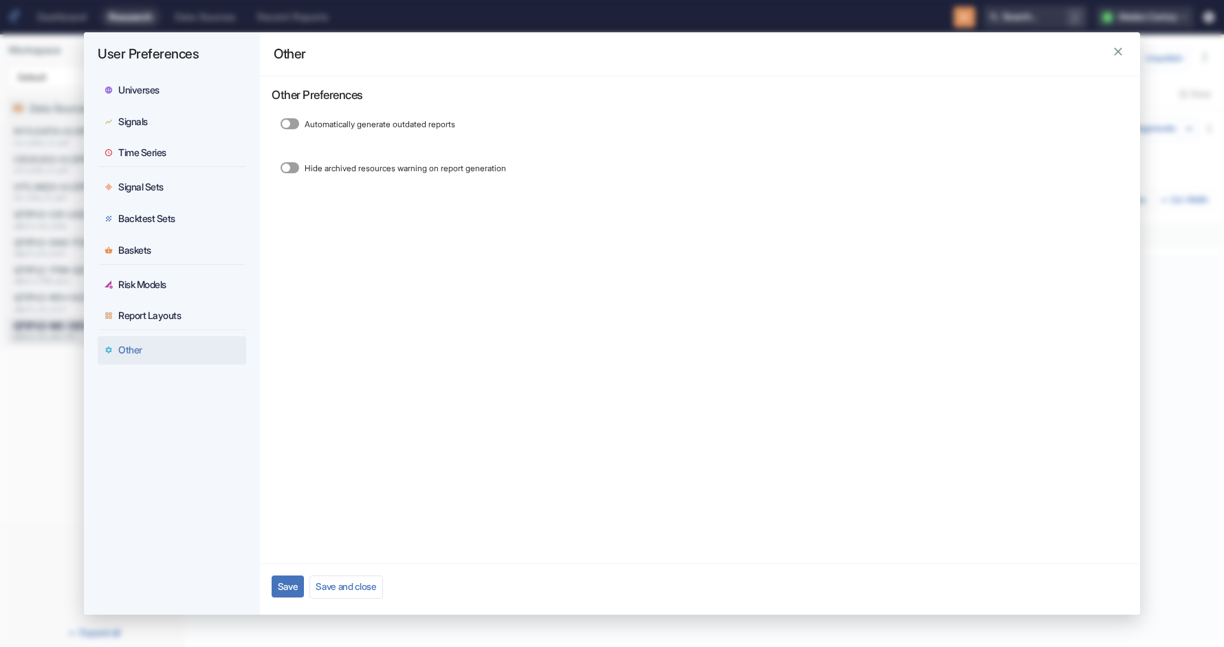
click at [1114, 43] on button "button" at bounding box center [1117, 51] width 21 height 21
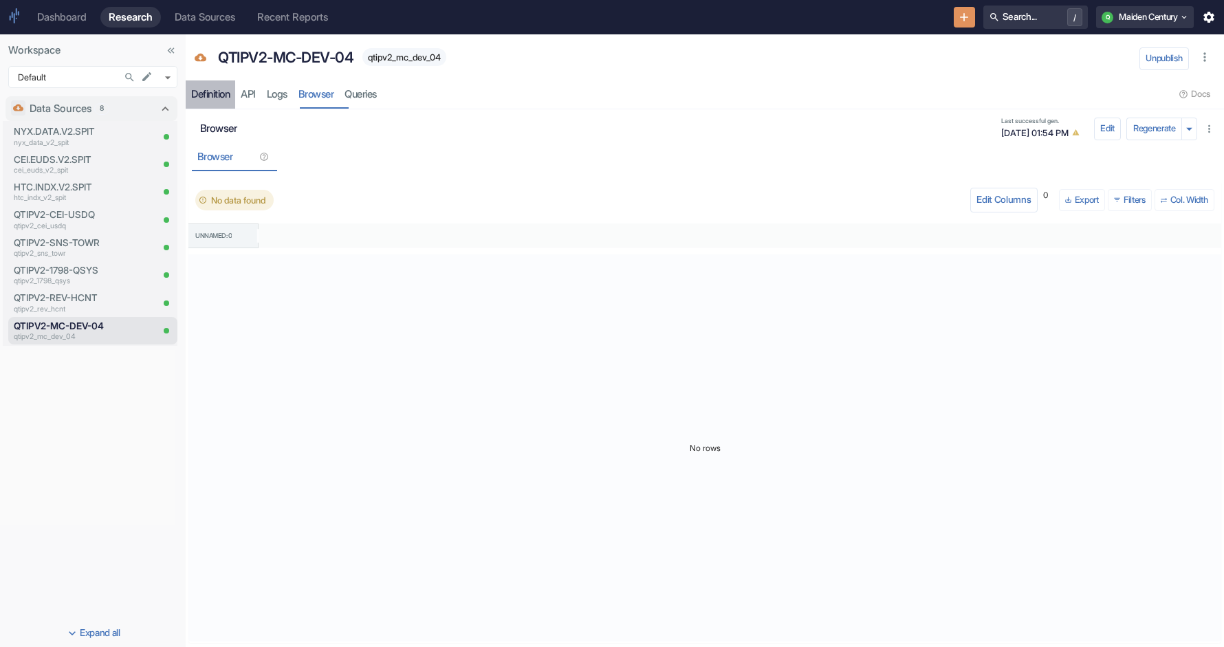
click at [216, 89] on div "Definition" at bounding box center [210, 94] width 38 height 13
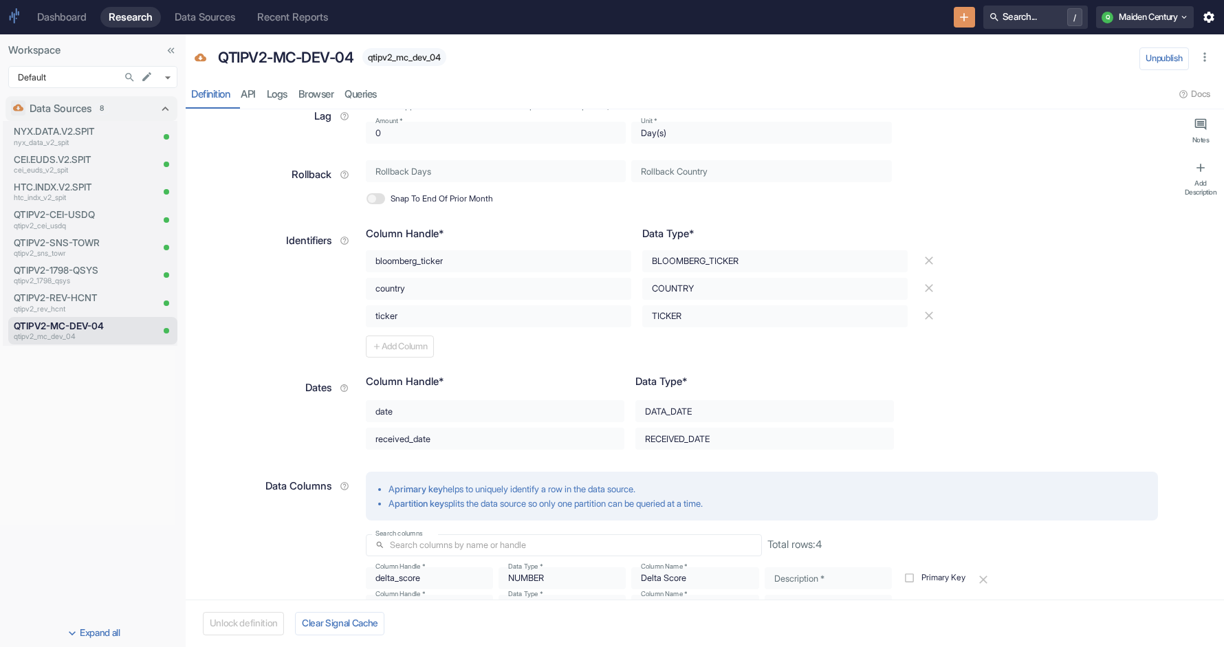
scroll to position [355, 0]
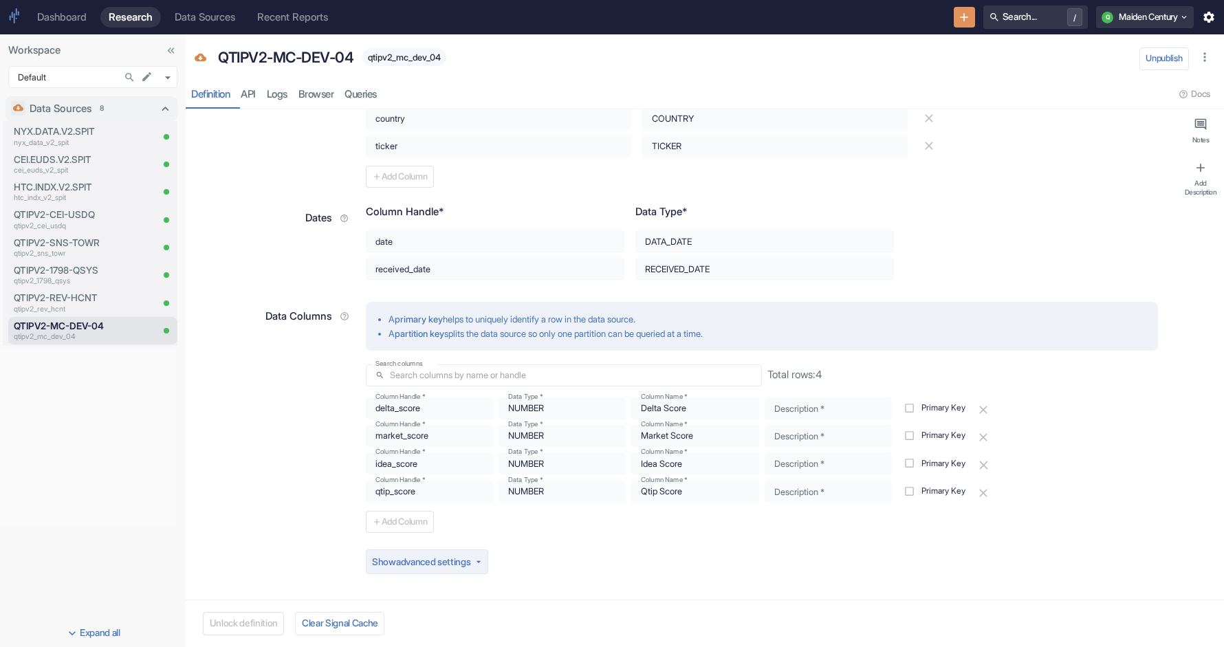
click at [470, 558] on button "Show advanced settings" at bounding box center [427, 561] width 122 height 25
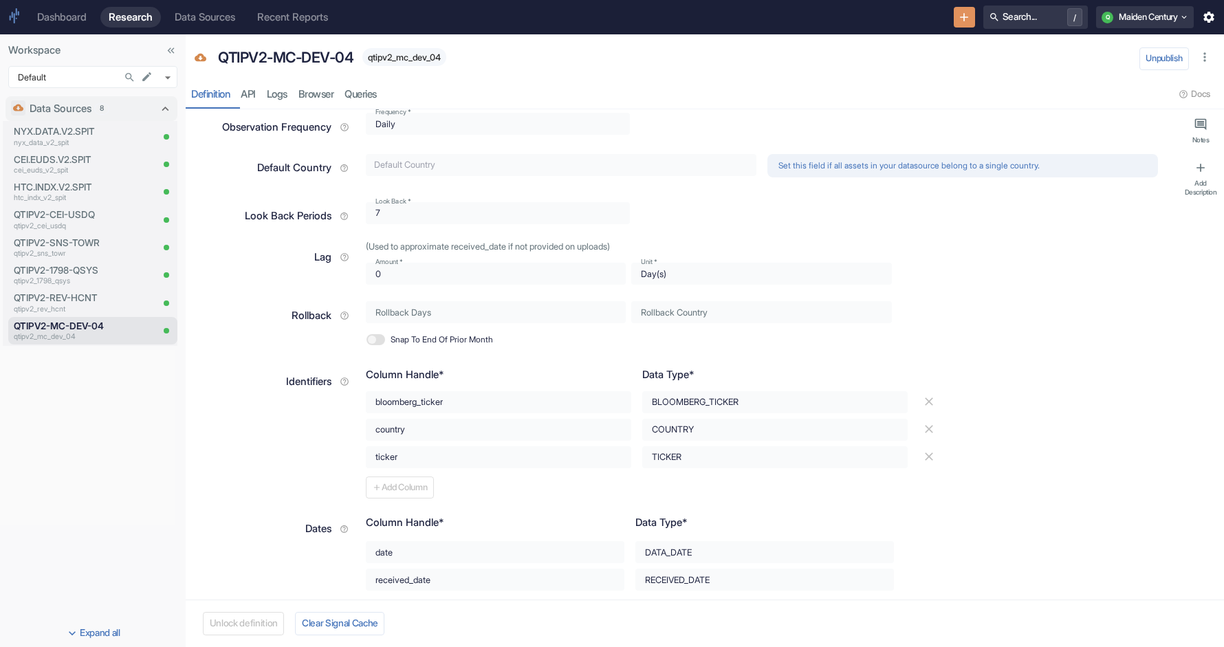
scroll to position [0, 0]
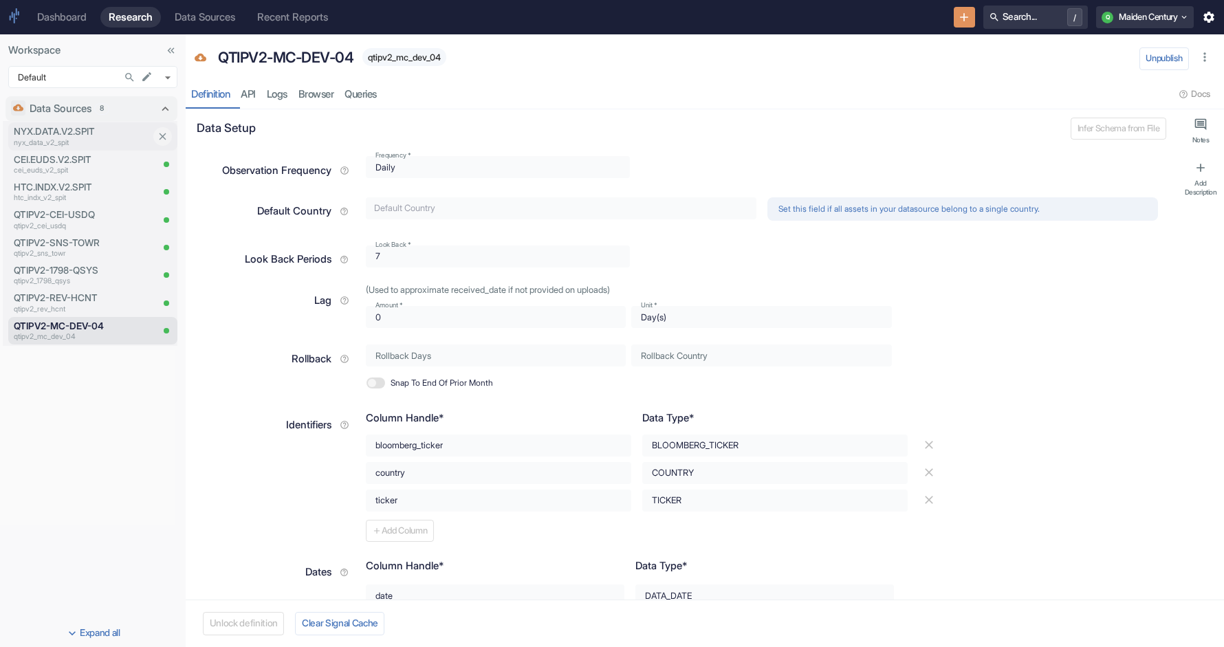
click at [70, 134] on p "NYX.DATA.V2.SPIT" at bounding box center [82, 131] width 137 height 14
type textarea "x"
click at [1206, 58] on icon "button" at bounding box center [1205, 57] width 14 height 14
click at [973, 67] on div "NYX.DATA.V2.SPIT nyx_data_v2_spit" at bounding box center [673, 57] width 922 height 29
click at [203, 12] on div "Data Sources" at bounding box center [205, 17] width 60 height 12
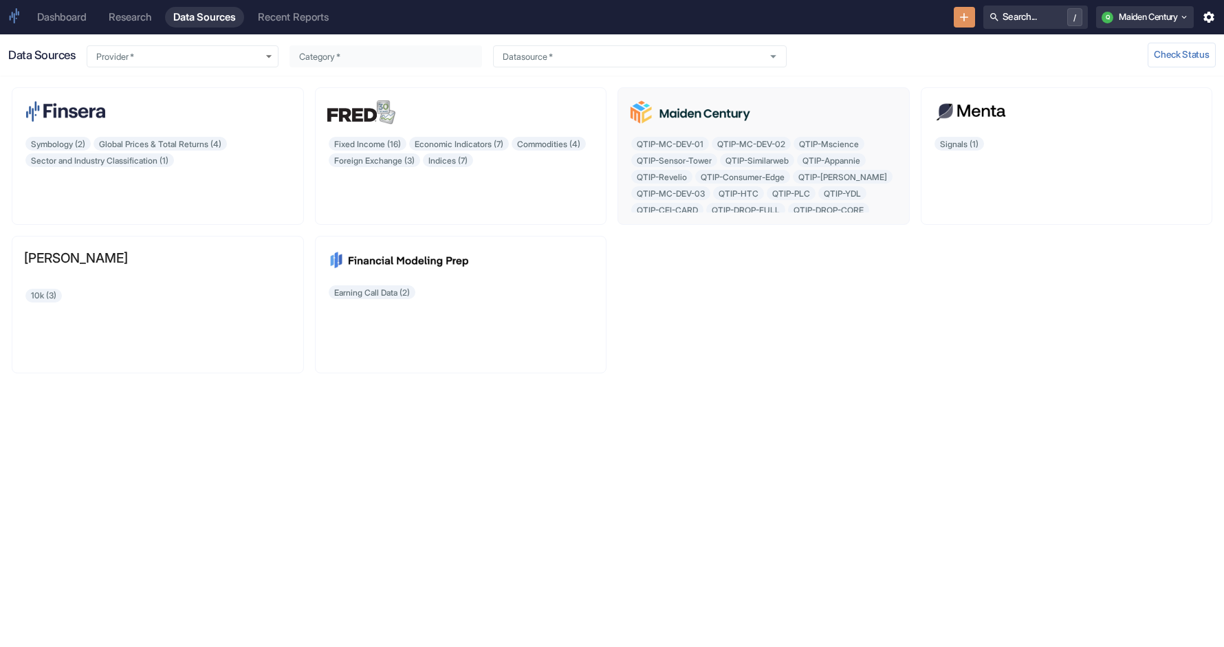
click at [779, 117] on div at bounding box center [763, 113] width 267 height 27
type input "Custom"
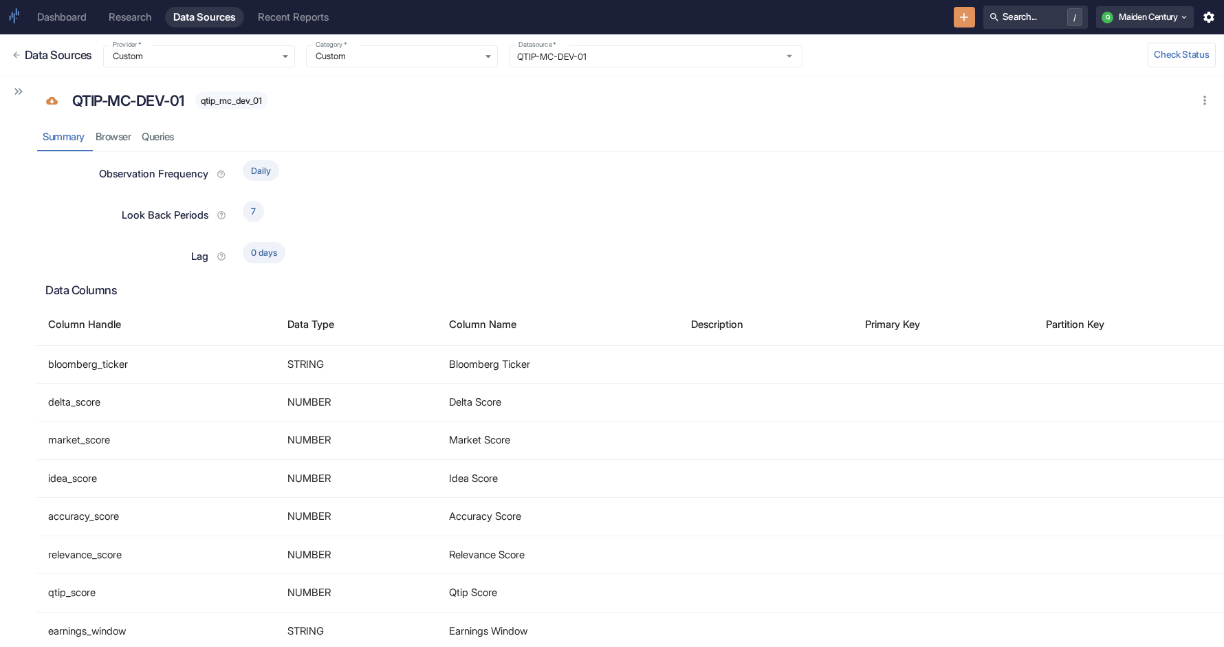
click at [16, 89] on icon "Show Sidebar" at bounding box center [16, 91] width 4 height 7
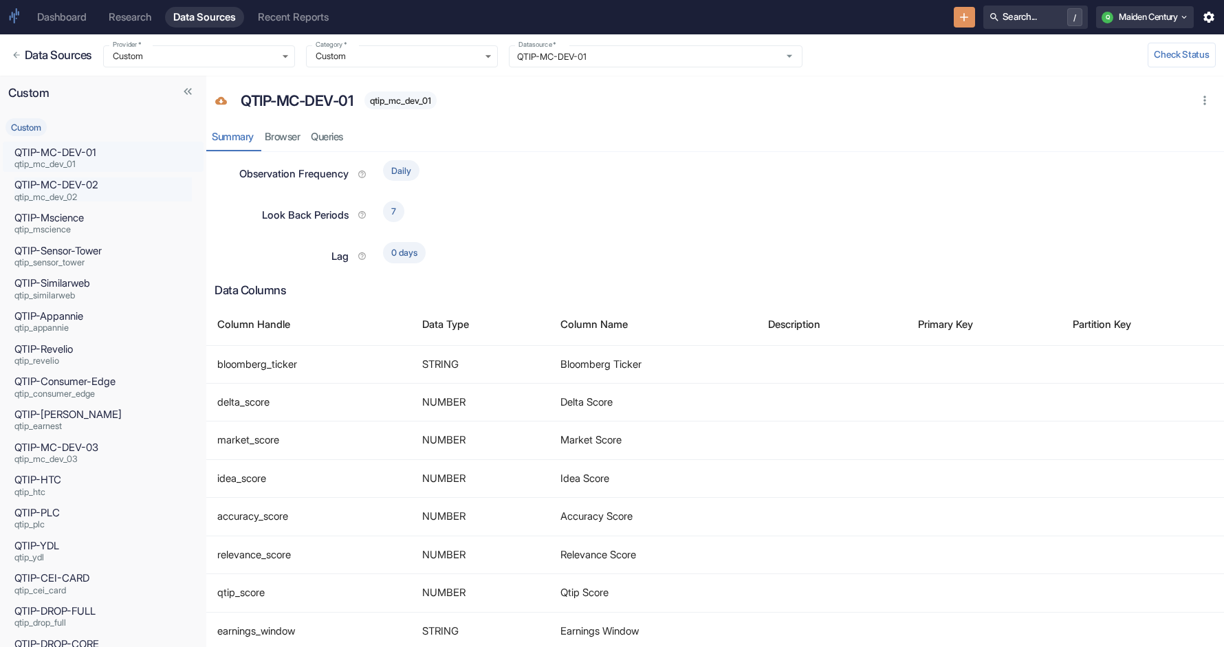
click at [127, 189] on p "QTIP-MC-DEV-02" at bounding box center [102, 184] width 177 height 15
type input "QTIP-MC-DEV-02"
click at [124, 8] on link "Research" at bounding box center [129, 17] width 59 height 21
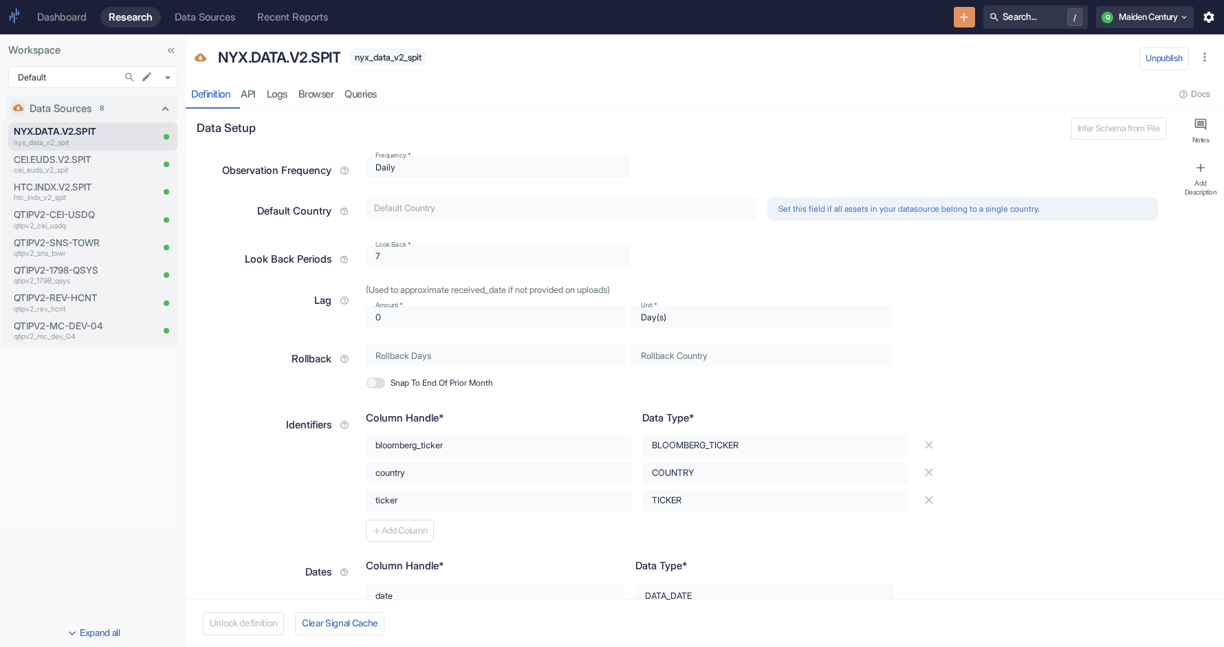
click at [91, 640] on button "Expand all" at bounding box center [93, 633] width 180 height 22
type textarea "x"
click at [124, 75] on icon "Search in Workspace..." at bounding box center [130, 77] width 12 height 12
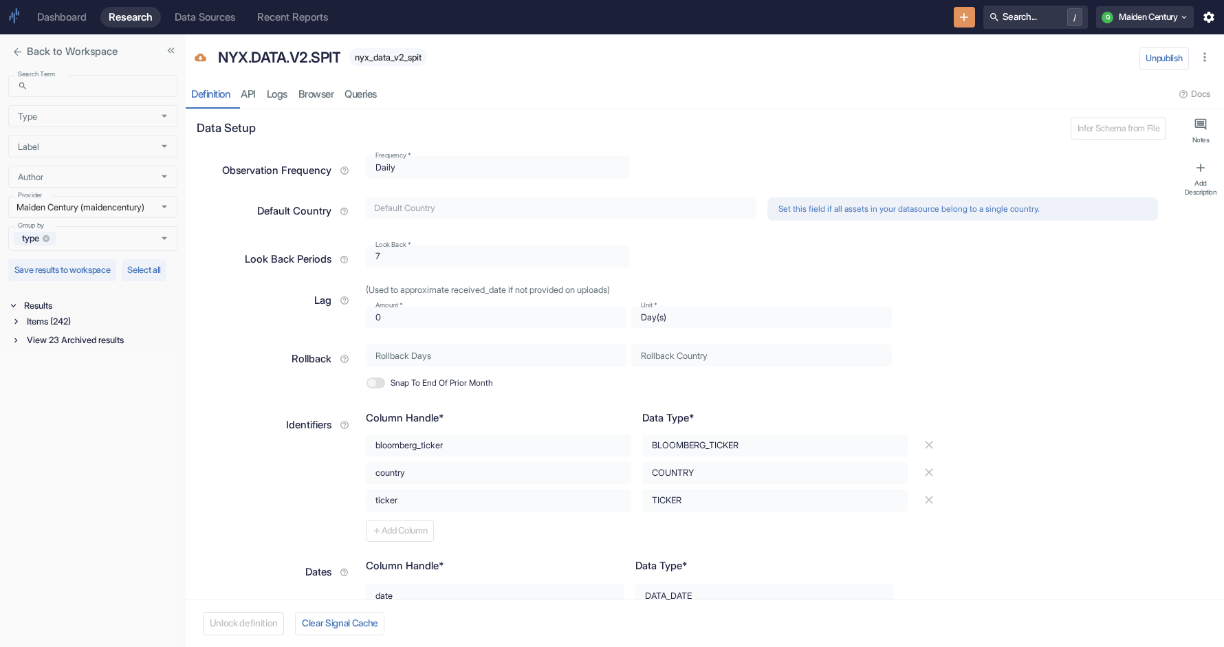
click at [51, 329] on div "Items (242)" at bounding box center [100, 321] width 153 height 16
click at [87, 345] on div "Signal / Alpha Model (70)" at bounding box center [102, 337] width 151 height 16
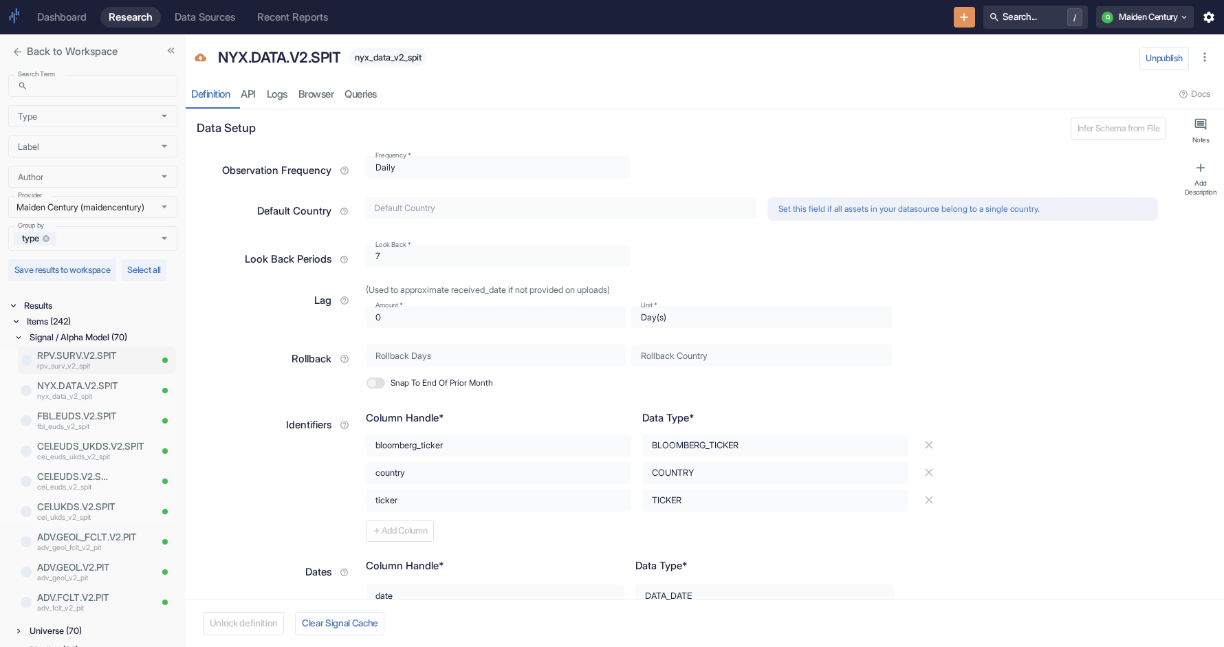
click at [107, 362] on p "RPV.SURV.V2.SPIT" at bounding box center [93, 356] width 113 height 14
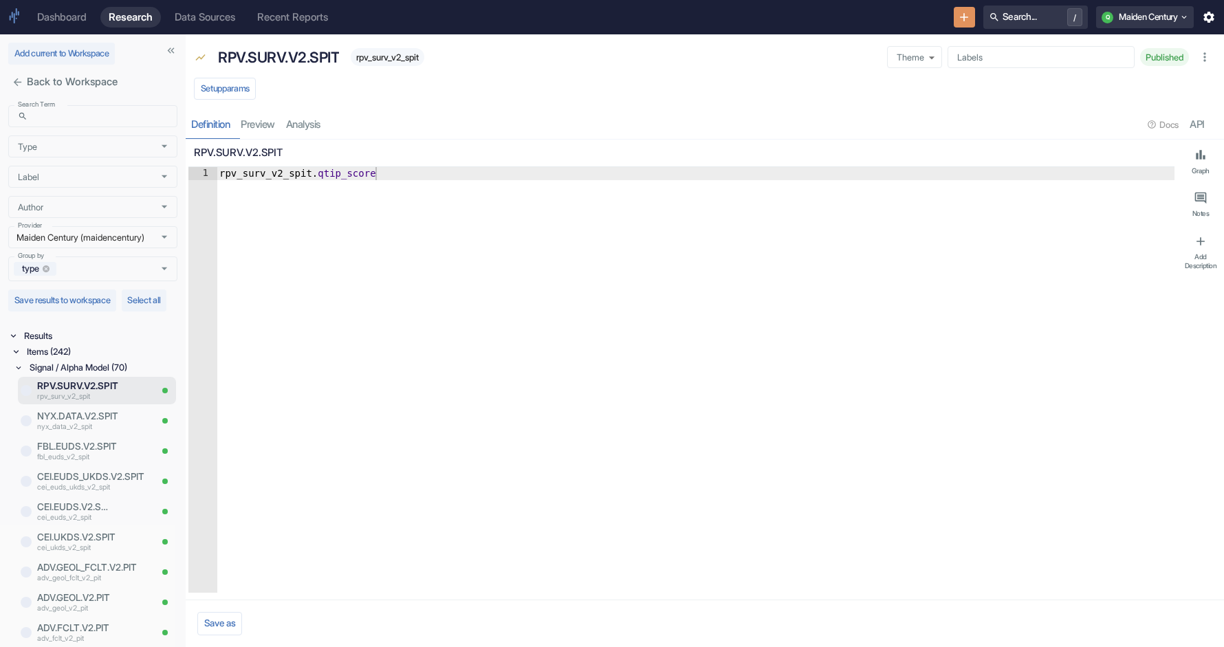
type textarea "x"
click at [65, 375] on div "Signal / Alpha Model (70)" at bounding box center [102, 368] width 151 height 16
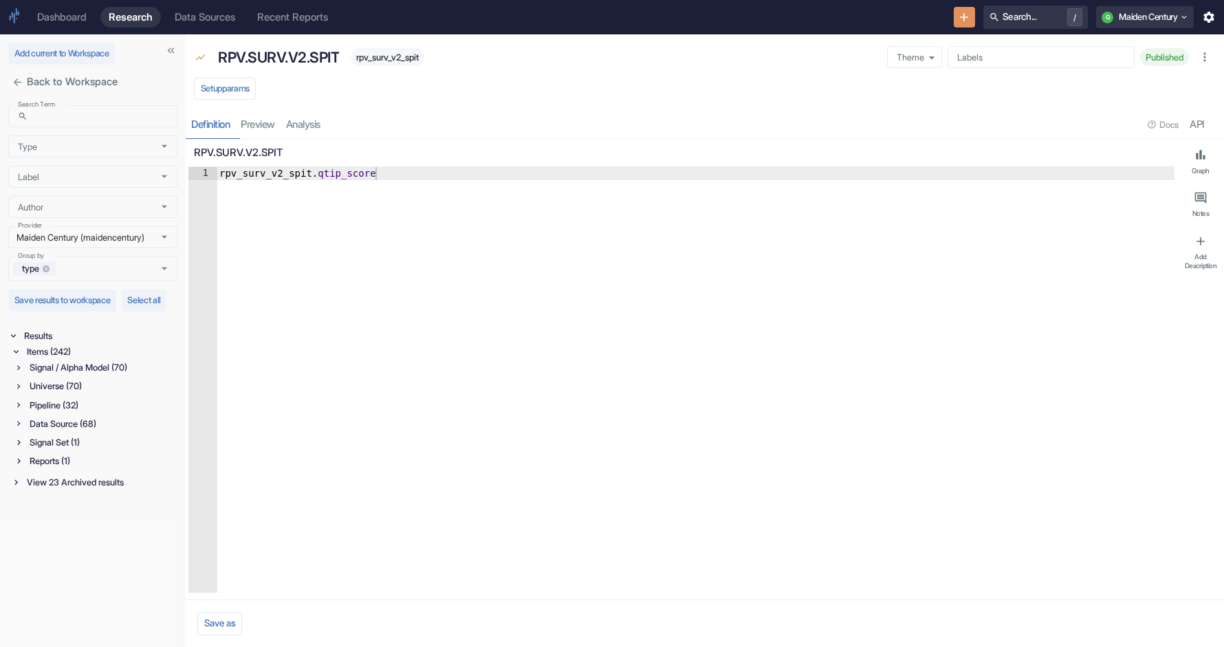
click at [75, 432] on div "Data Source (68)" at bounding box center [102, 424] width 151 height 16
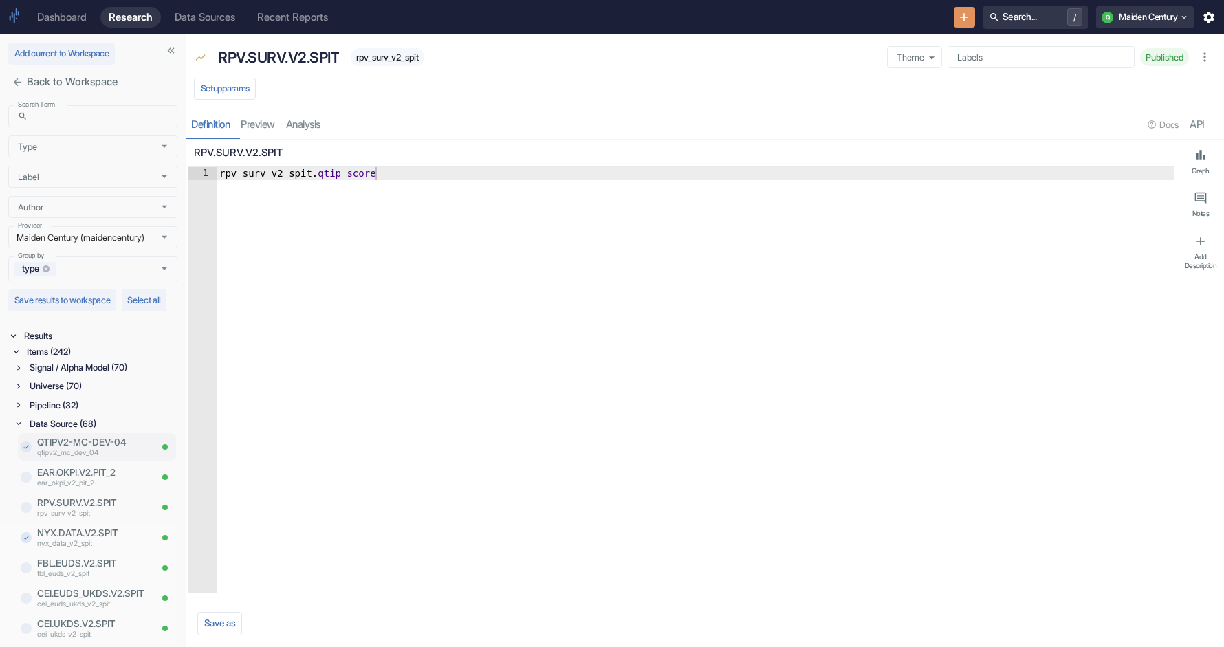
click at [80, 449] on p "QTIPV2-MC-DEV-04" at bounding box center [93, 442] width 113 height 14
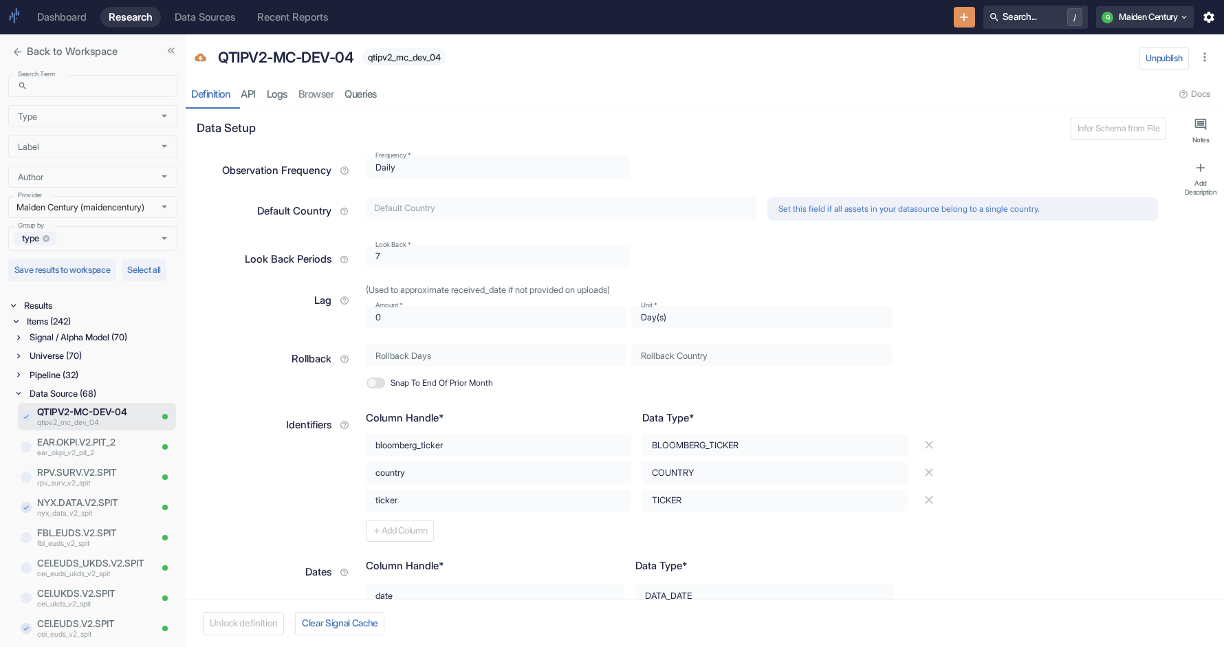
type textarea "x"
click at [84, 364] on div "Universe (70)" at bounding box center [102, 356] width 151 height 16
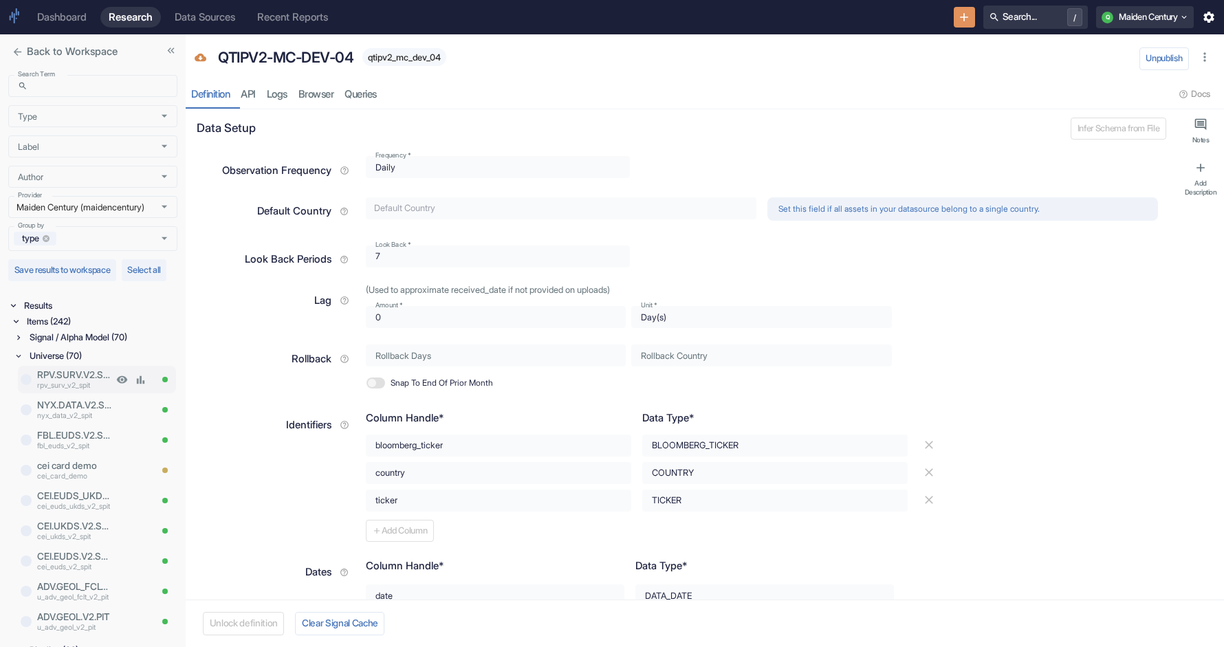
click at [78, 391] on p "rpv_surv_v2_spit" at bounding box center [75, 385] width 76 height 11
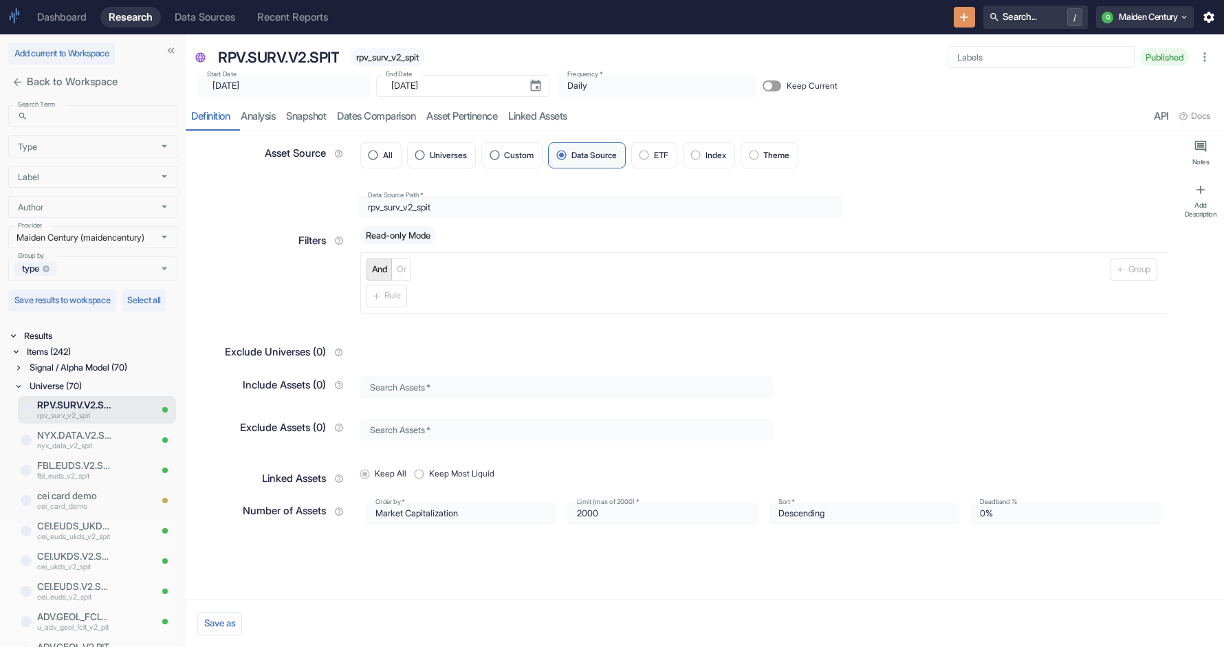
click at [69, 394] on div "Universe (70)" at bounding box center [102, 386] width 151 height 16
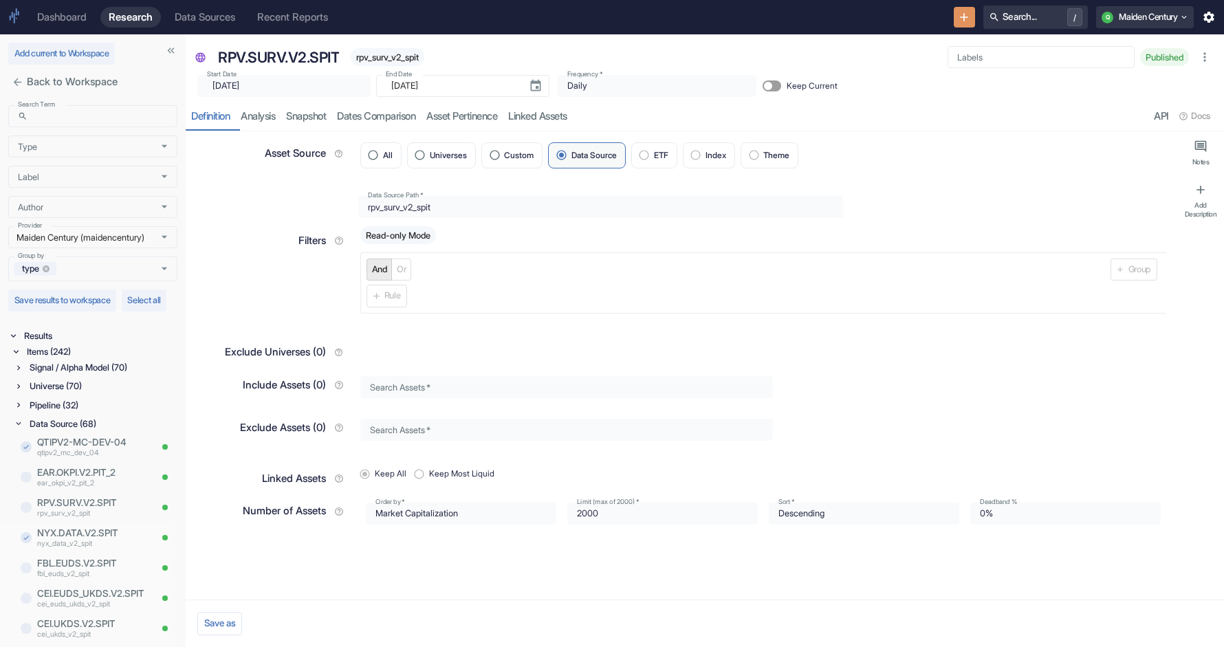
type textarea "x"
click at [74, 509] on p "RPV.SURV.V2.SPIT" at bounding box center [93, 503] width 113 height 14
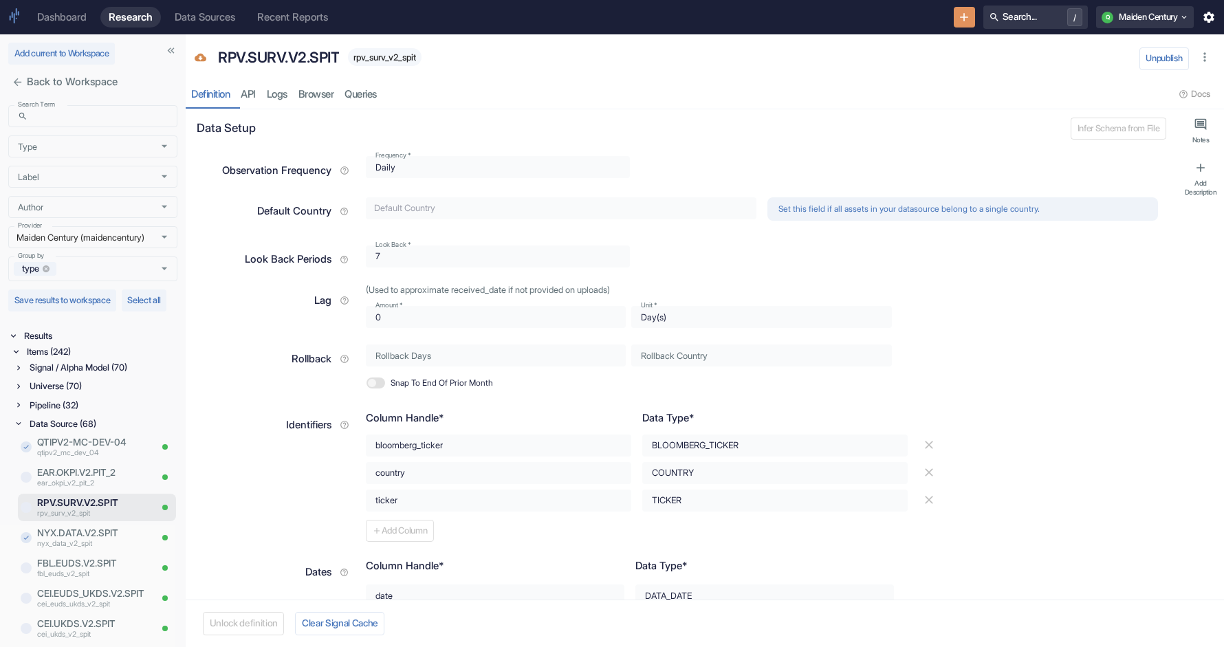
type textarea "x"
click at [957, 10] on icon "New Resource" at bounding box center [964, 17] width 14 height 14
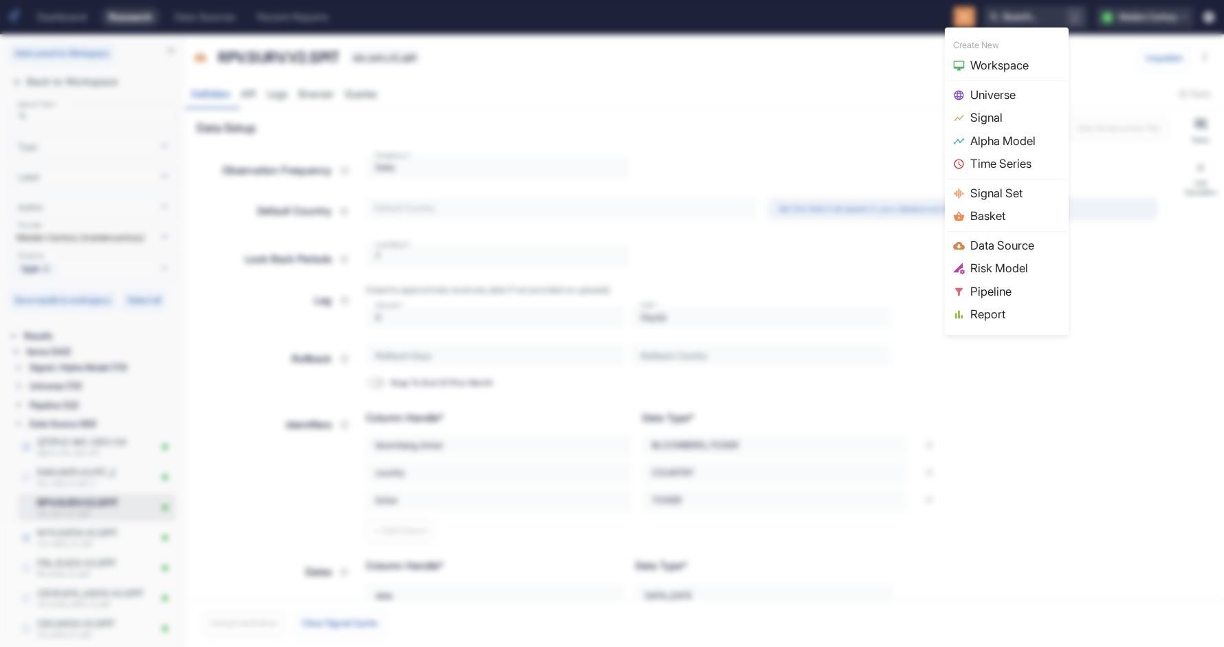
click at [986, 250] on span "Data Source" at bounding box center [1015, 246] width 90 height 18
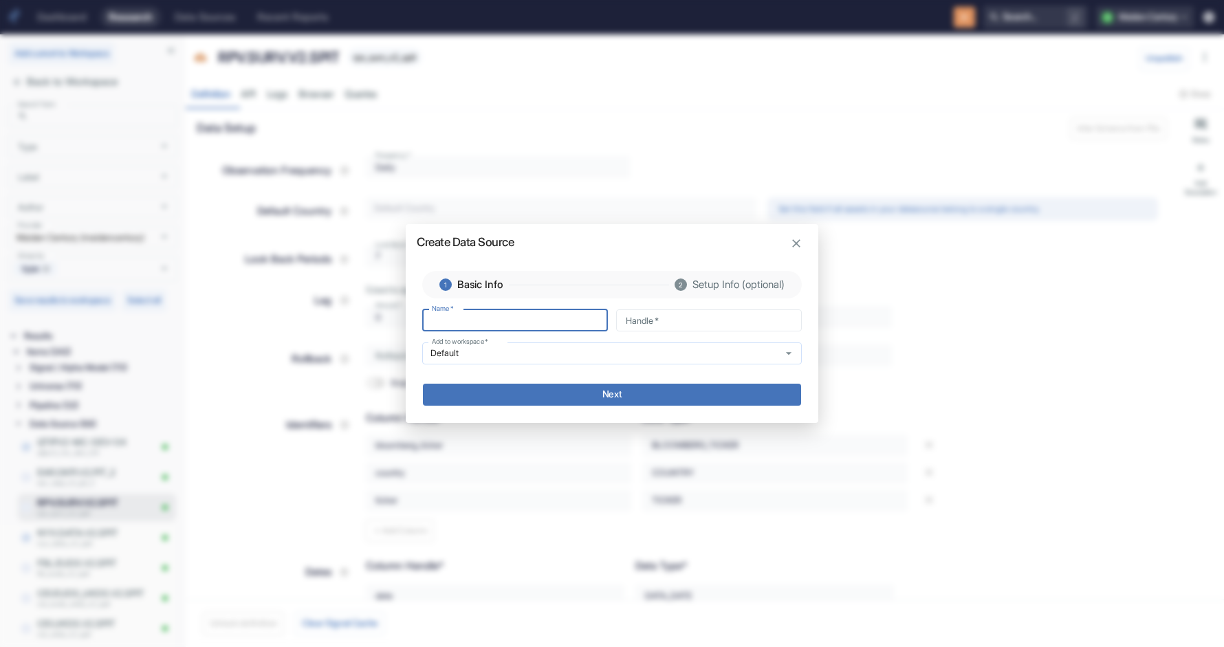
click at [583, 358] on input "Default" at bounding box center [598, 353] width 345 height 12
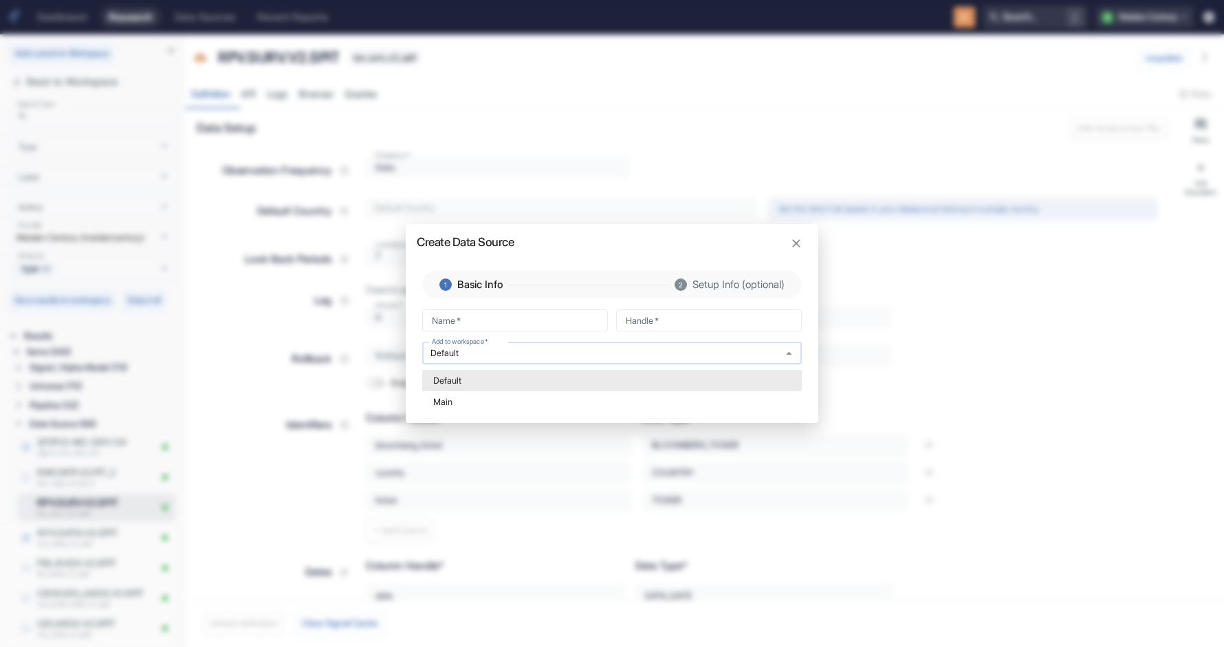
click at [595, 353] on input "Default" at bounding box center [598, 353] width 345 height 12
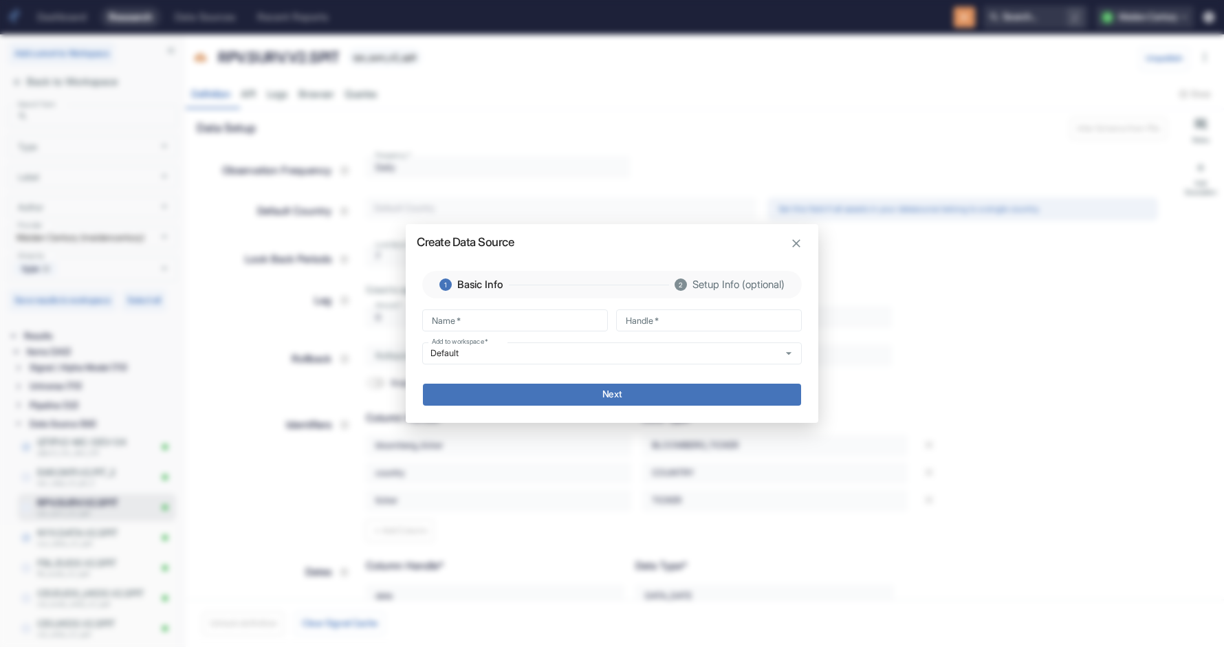
click at [607, 278] on div "1 Basic Info 2 Setup Info (optional)" at bounding box center [611, 284] width 379 height 27
click at [753, 325] on input "Handle   *" at bounding box center [709, 320] width 186 height 22
click at [602, 312] on input "Name   *" at bounding box center [515, 320] width 186 height 22
click at [735, 312] on input "Handle   *" at bounding box center [709, 320] width 186 height 22
click at [741, 280] on span "Setup Info (optional)" at bounding box center [738, 284] width 92 height 15
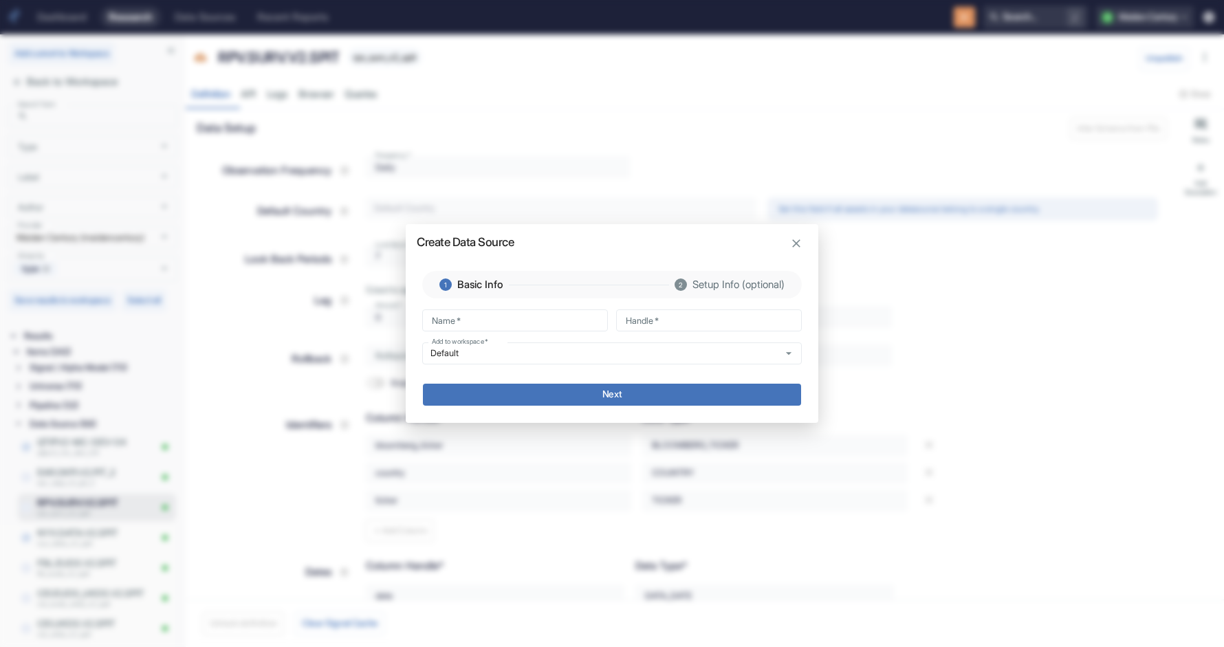
click at [793, 257] on div "Create Data Source 1 Basic Info 2 Setup Info (optional) Name   * Name   * Handl…" at bounding box center [612, 323] width 412 height 199
click at [793, 245] on icon "button" at bounding box center [796, 243] width 8 height 8
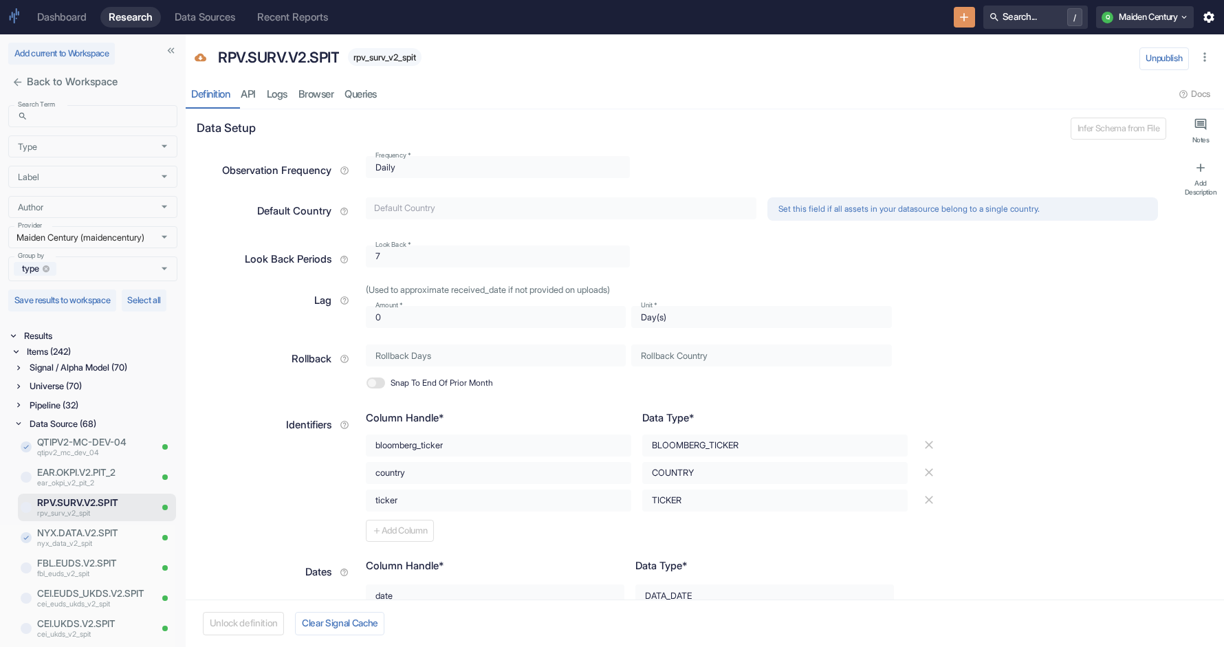
click at [1223, 101] on html "Dashboard Research Data Sources Recent Reports Search... / Q Maiden Century Add…" at bounding box center [612, 323] width 1224 height 647
